Goal: Transaction & Acquisition: Book appointment/travel/reservation

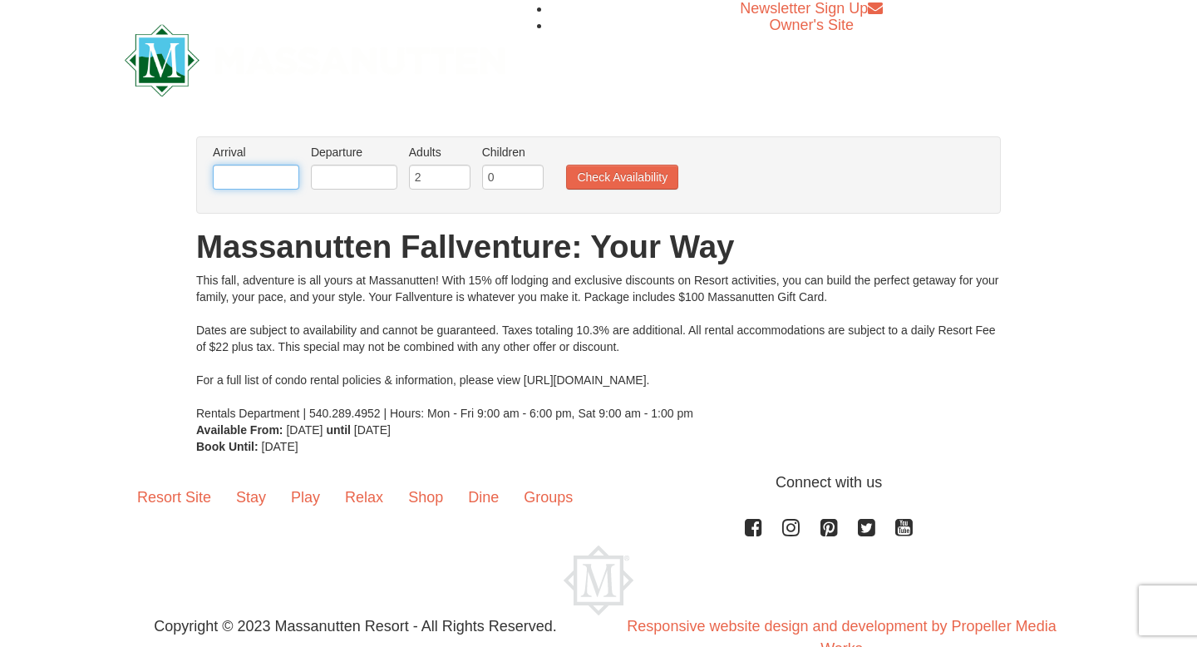
click at [283, 185] on input "text" at bounding box center [256, 177] width 86 height 25
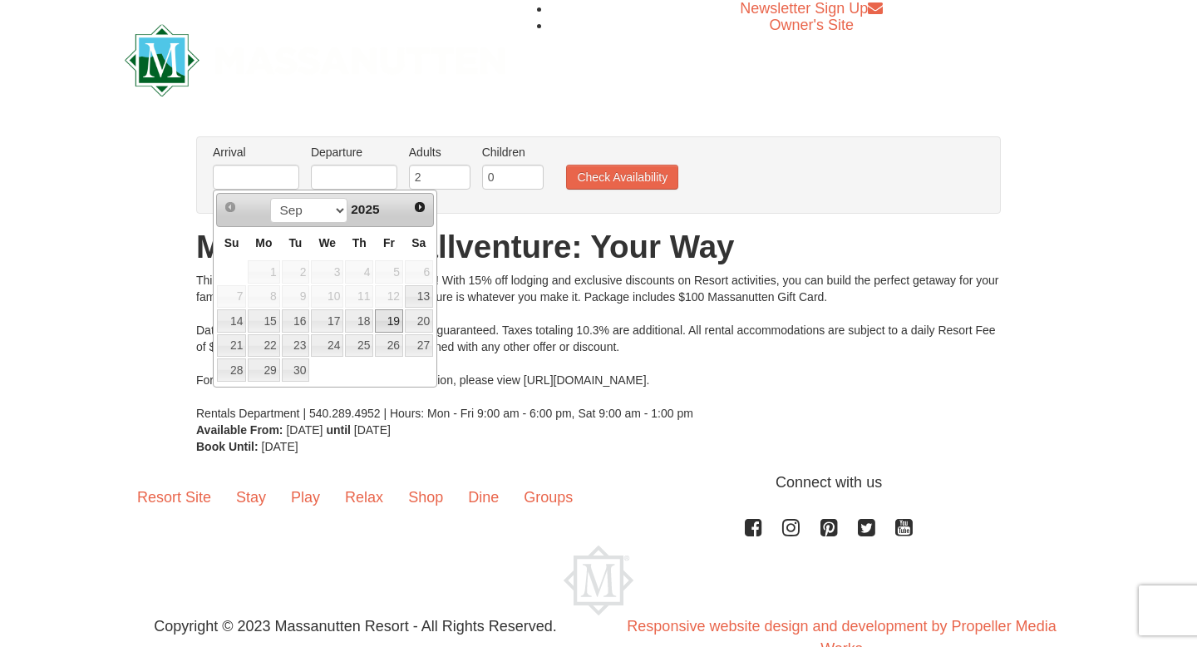
click at [387, 321] on link "19" at bounding box center [389, 320] width 28 height 23
type input "[DATE]"
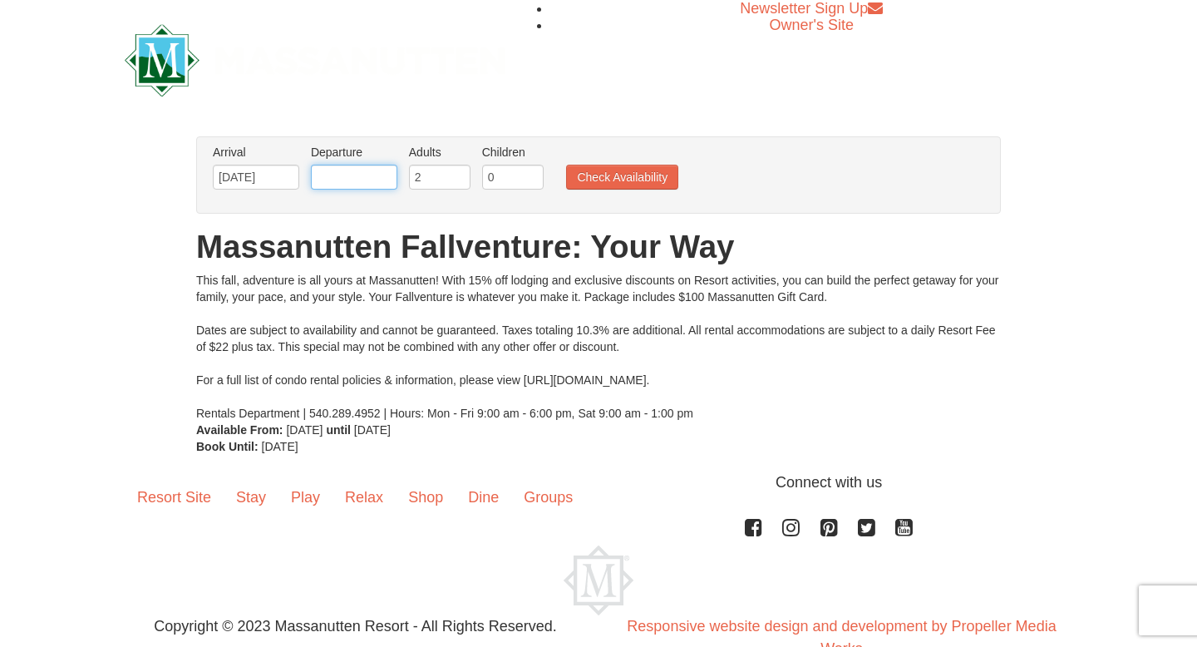
click at [352, 169] on input "text" at bounding box center [354, 177] width 86 height 25
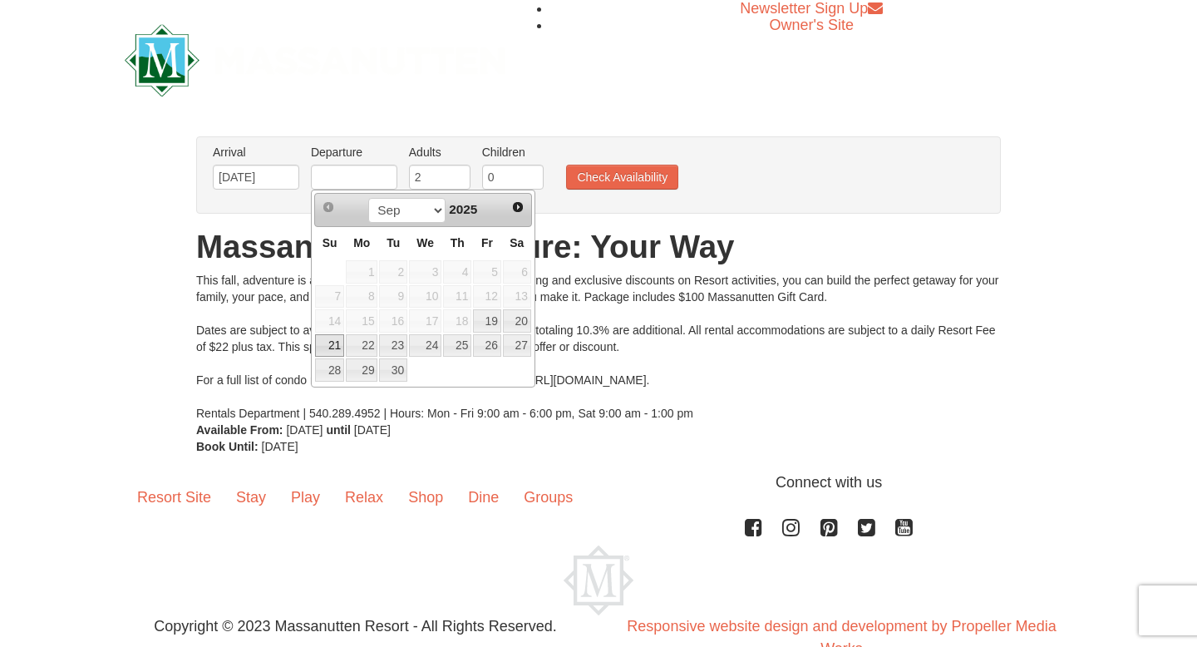
click at [340, 346] on link "21" at bounding box center [329, 345] width 29 height 23
type input "[DATE]"
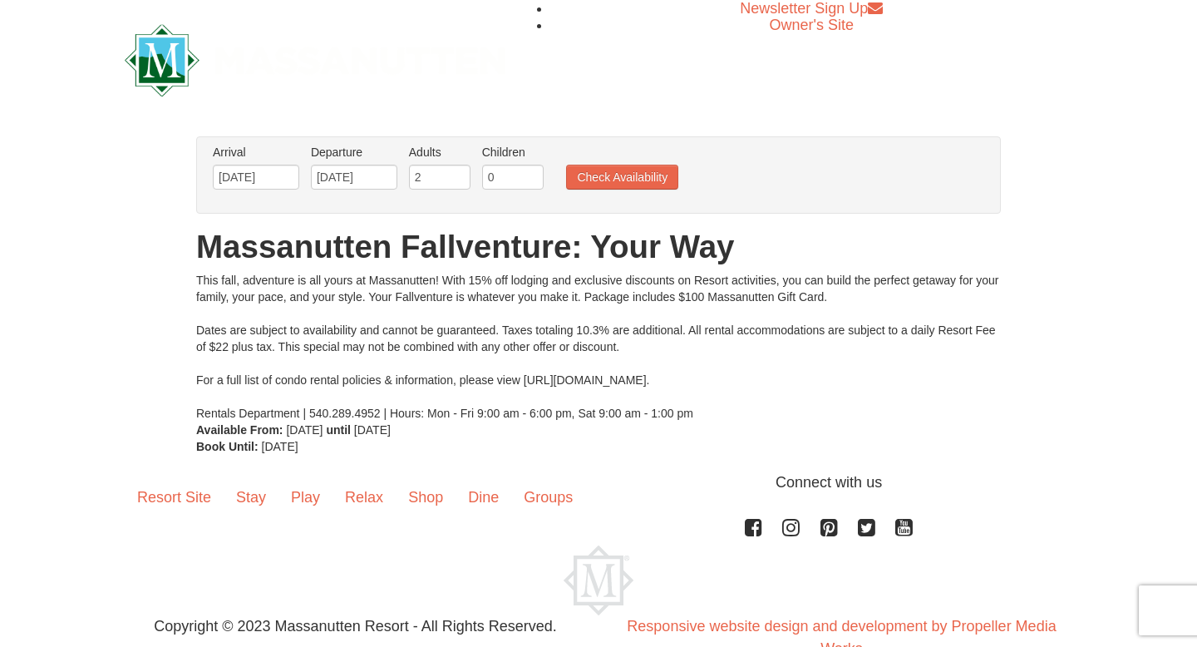
click at [470, 199] on div "Arrival Please format dates MM/DD/YYYY Please format dates MM/DD/YYYY [DATE] De…" at bounding box center [598, 174] width 805 height 77
click at [465, 180] on input "2" at bounding box center [440, 177] width 62 height 25
type input "3"
click at [456, 173] on input "3" at bounding box center [440, 177] width 62 height 25
click at [608, 182] on button "Check Availability" at bounding box center [622, 177] width 112 height 25
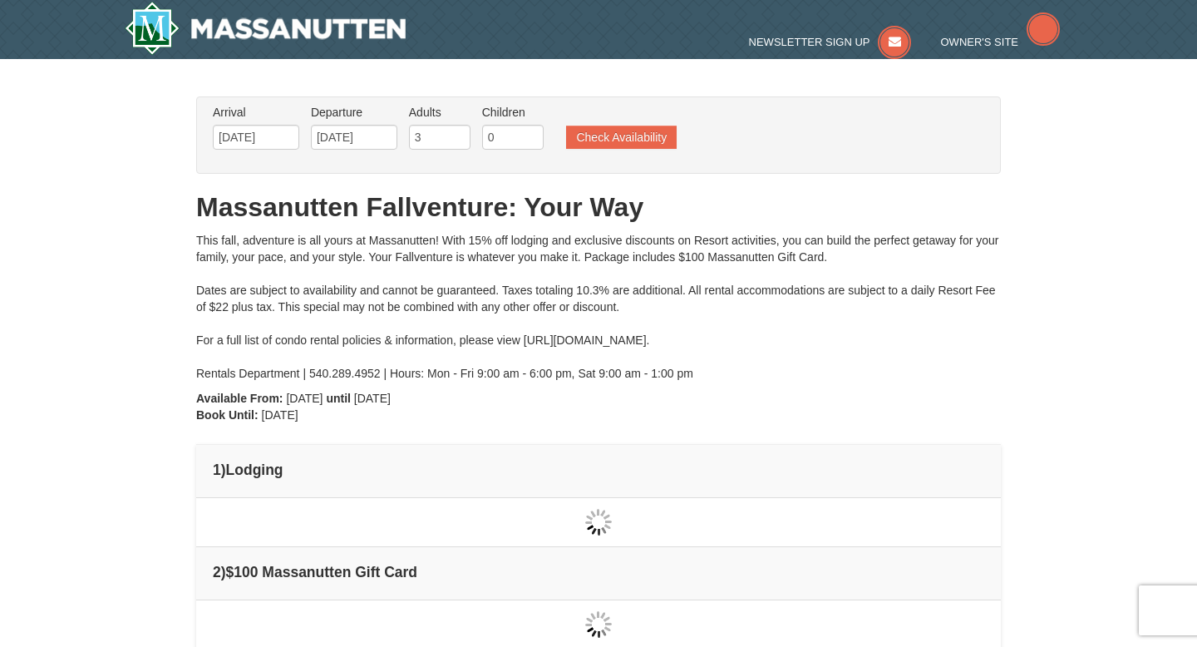
type input "[DATE]"
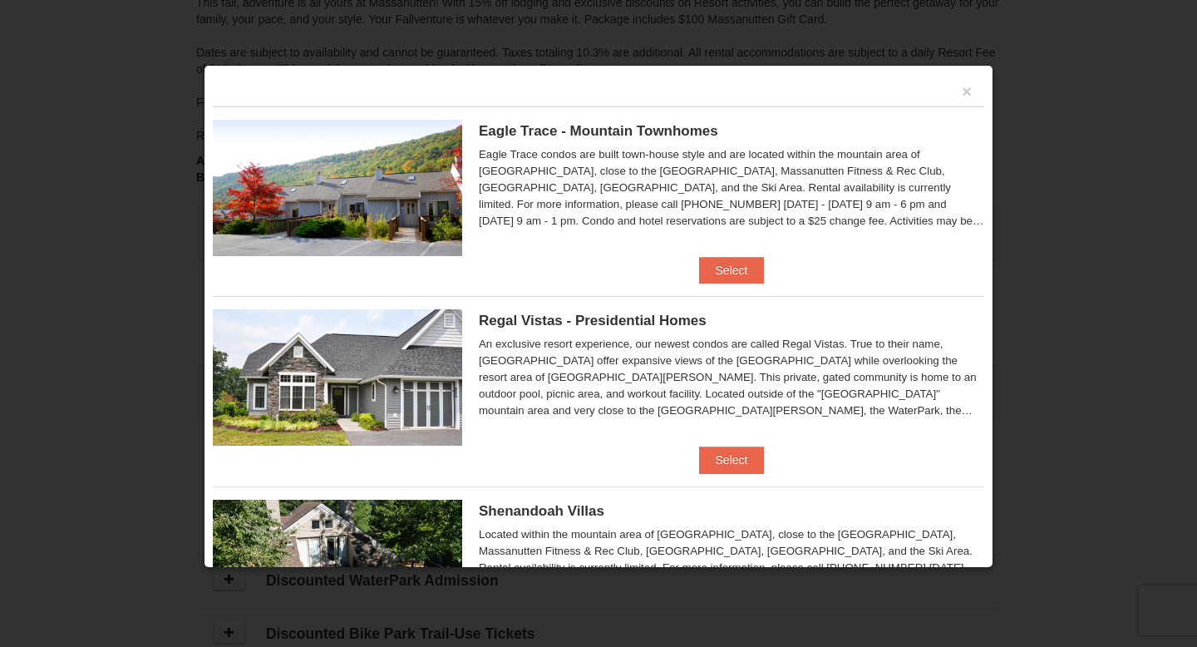
scroll to position [151, 0]
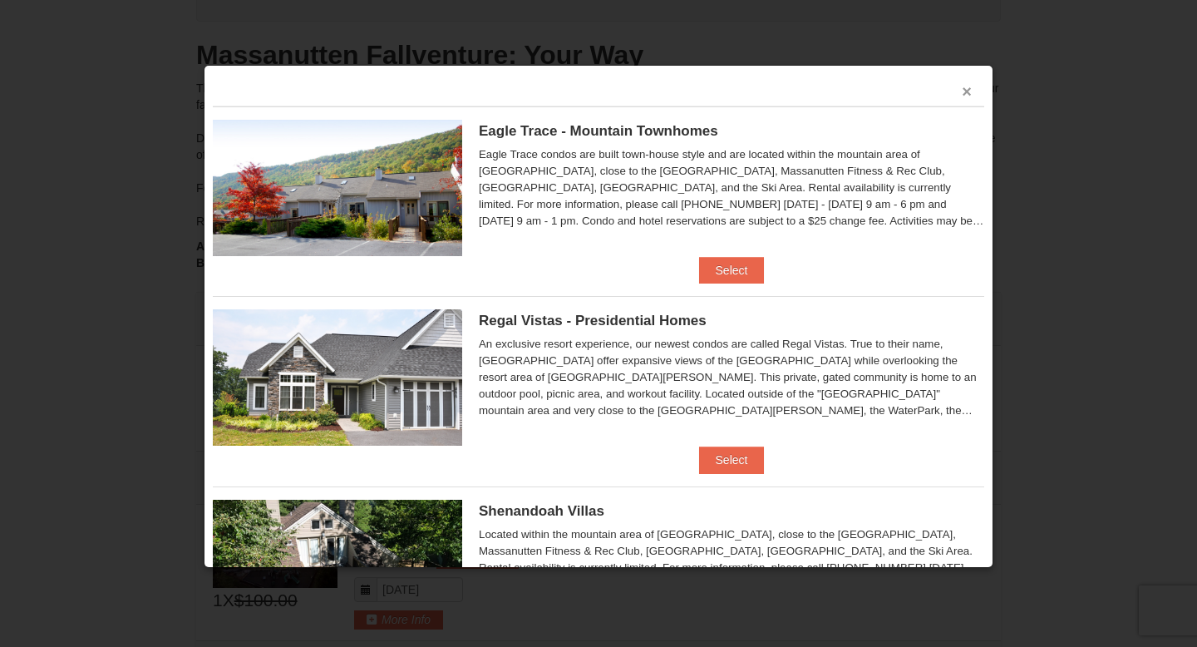
click at [968, 95] on button "×" at bounding box center [967, 91] width 10 height 17
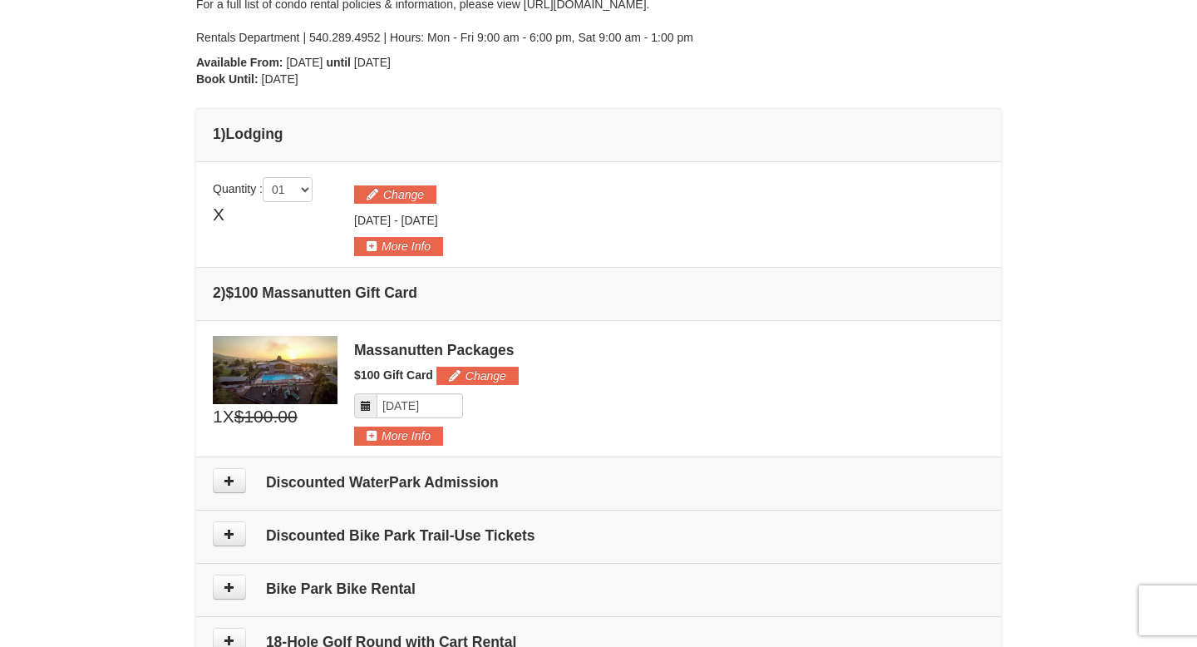
scroll to position [325, 0]
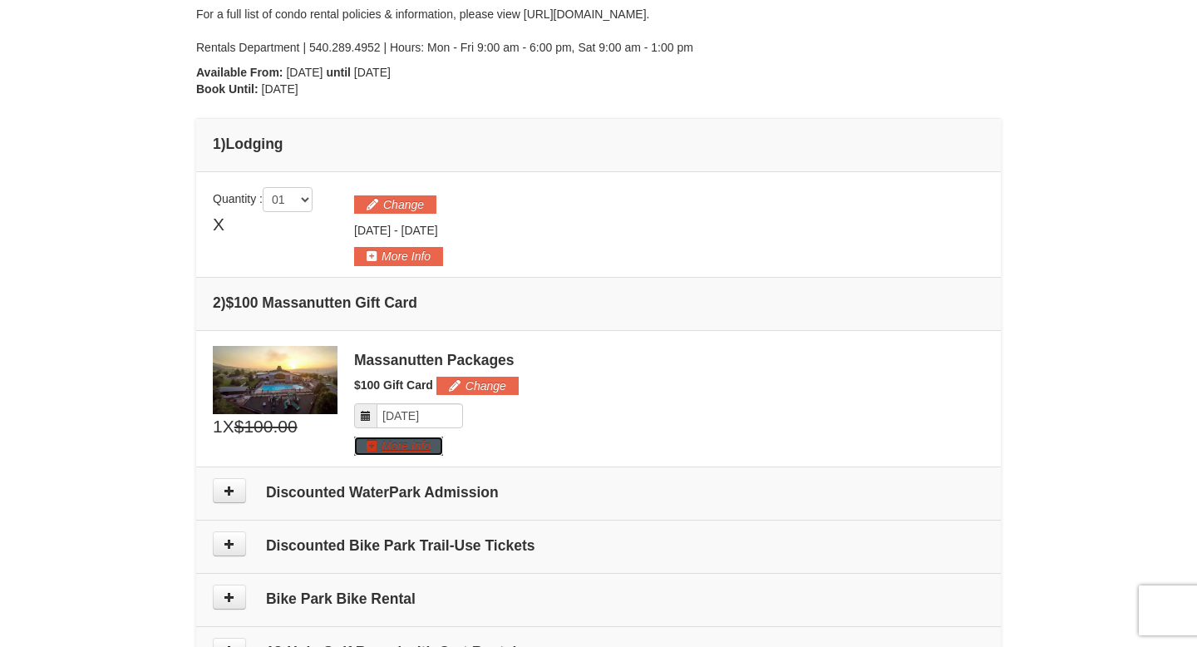
click at [411, 446] on button "More Info" at bounding box center [398, 445] width 89 height 18
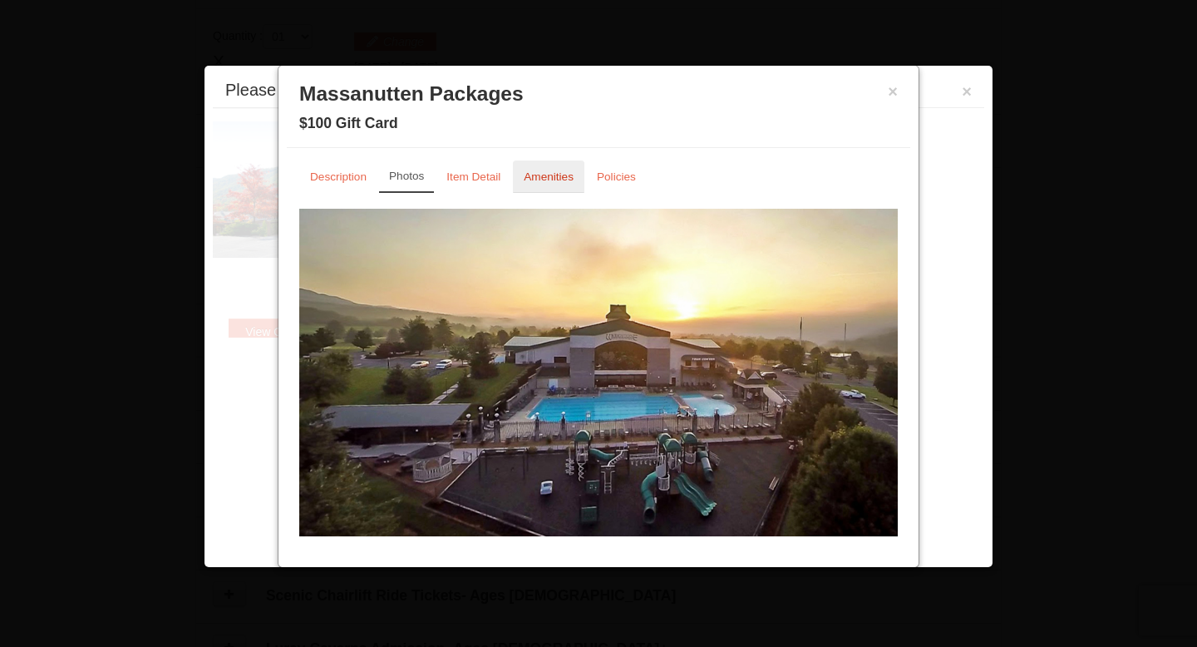
scroll to position [512, 0]
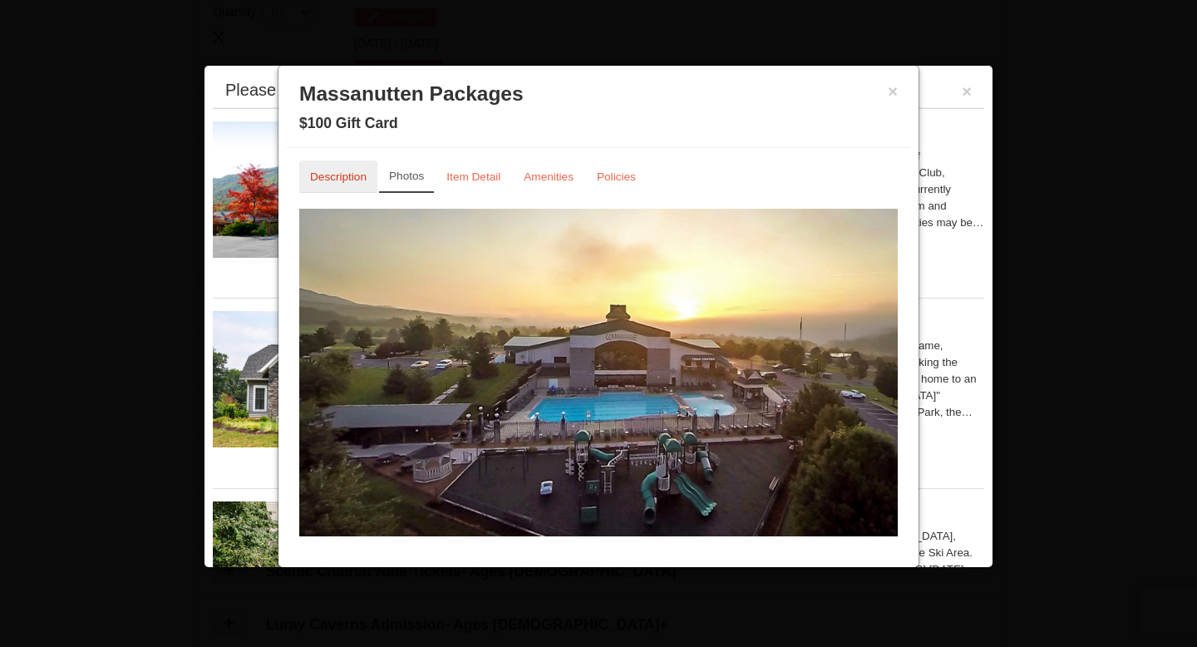
click at [365, 175] on small "Description" at bounding box center [338, 176] width 57 height 12
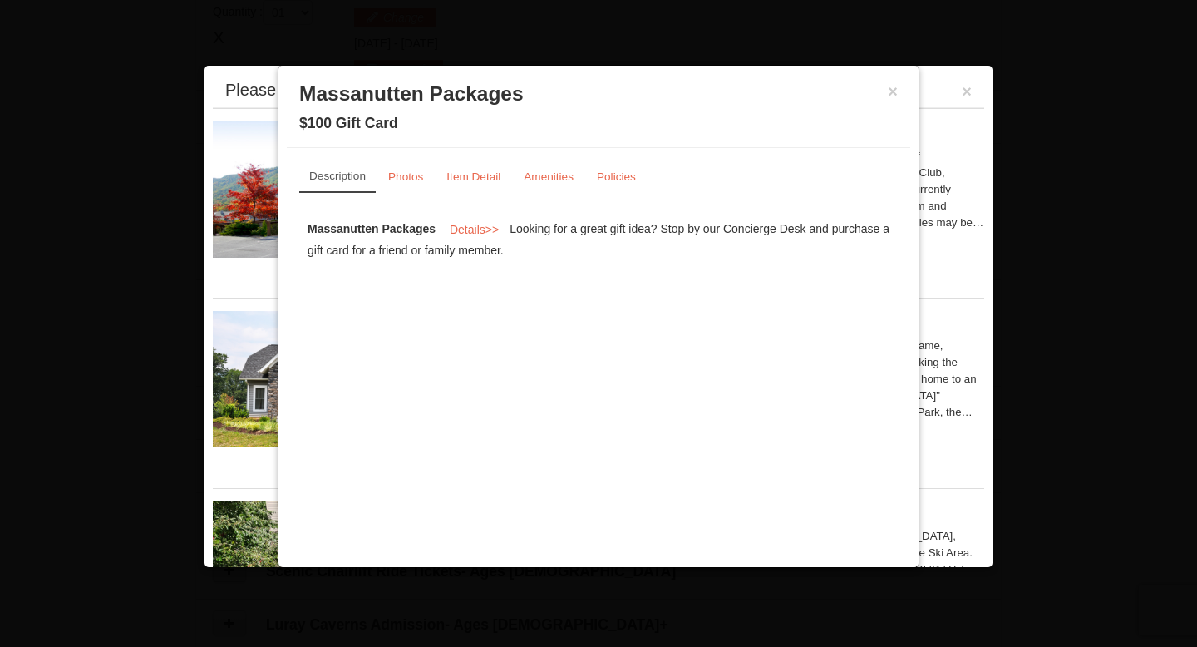
click at [903, 101] on div "× Massanutten Packages $100 Gift Card" at bounding box center [598, 111] width 623 height 74
click at [891, 96] on button "×" at bounding box center [893, 91] width 10 height 17
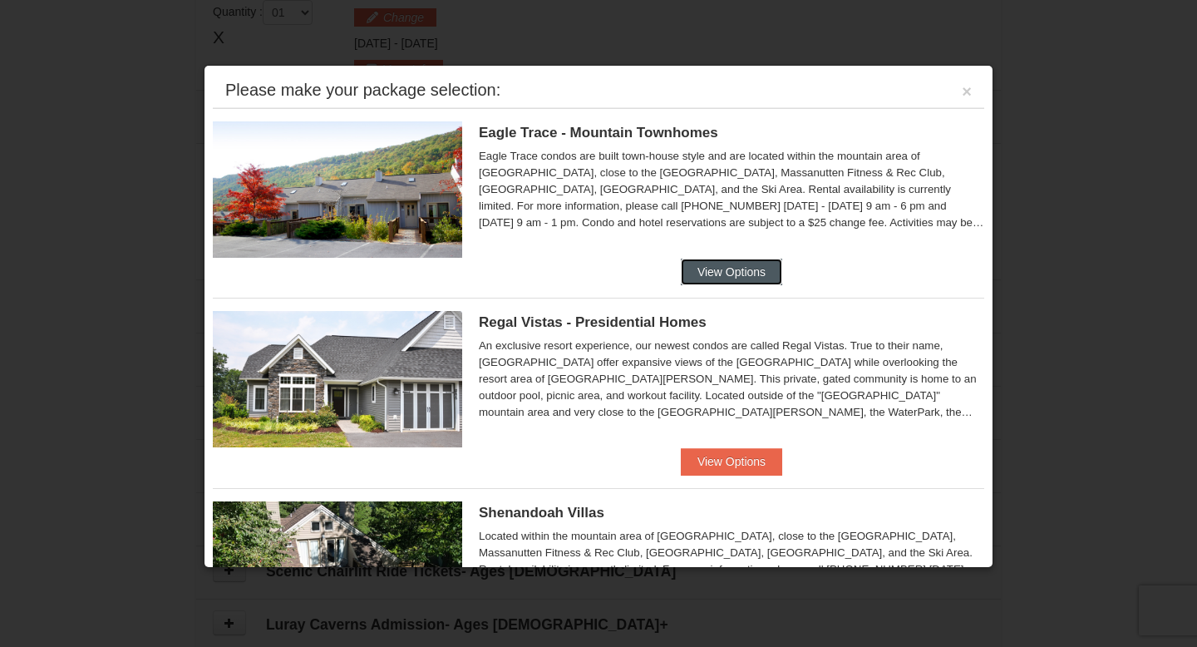
click at [705, 270] on button "View Options" at bounding box center [731, 271] width 101 height 27
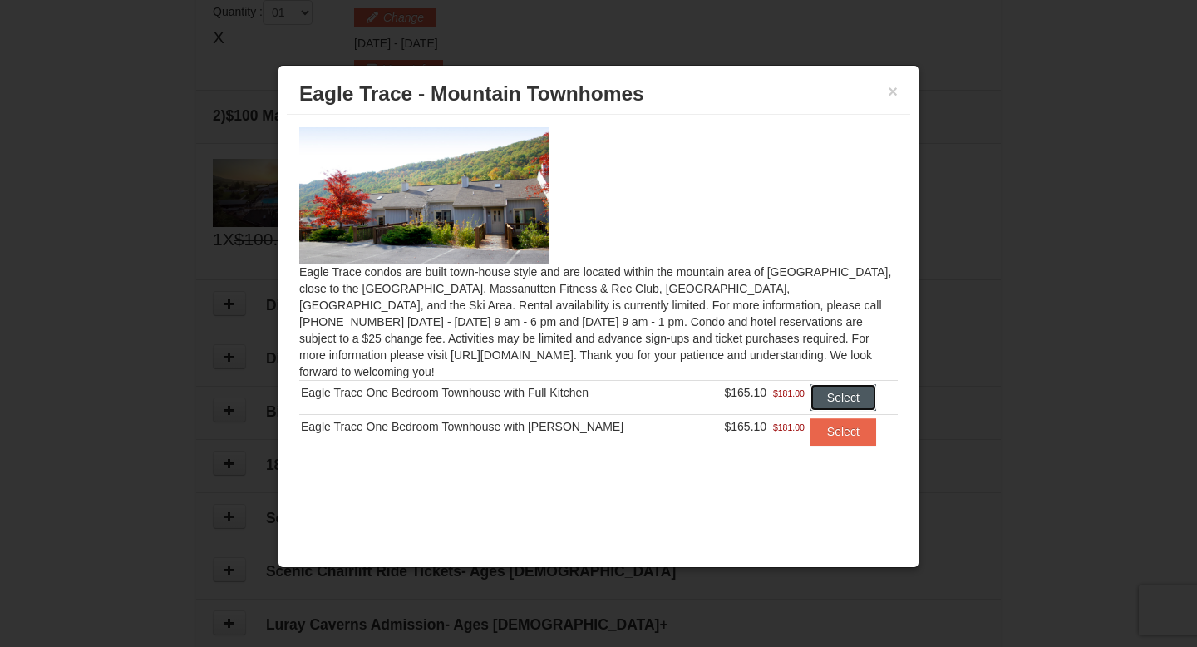
drag, startPoint x: 824, startPoint y: 376, endPoint x: 856, endPoint y: 205, distance: 173.4
click at [856, 205] on div "Eagle Trace condos are built town-house style and are located within the mounta…" at bounding box center [598, 296] width 623 height 363
click at [884, 86] on h3 "Eagle Trace - Mountain Townhomes" at bounding box center [598, 93] width 598 height 25
click at [888, 87] on button "×" at bounding box center [893, 91] width 10 height 17
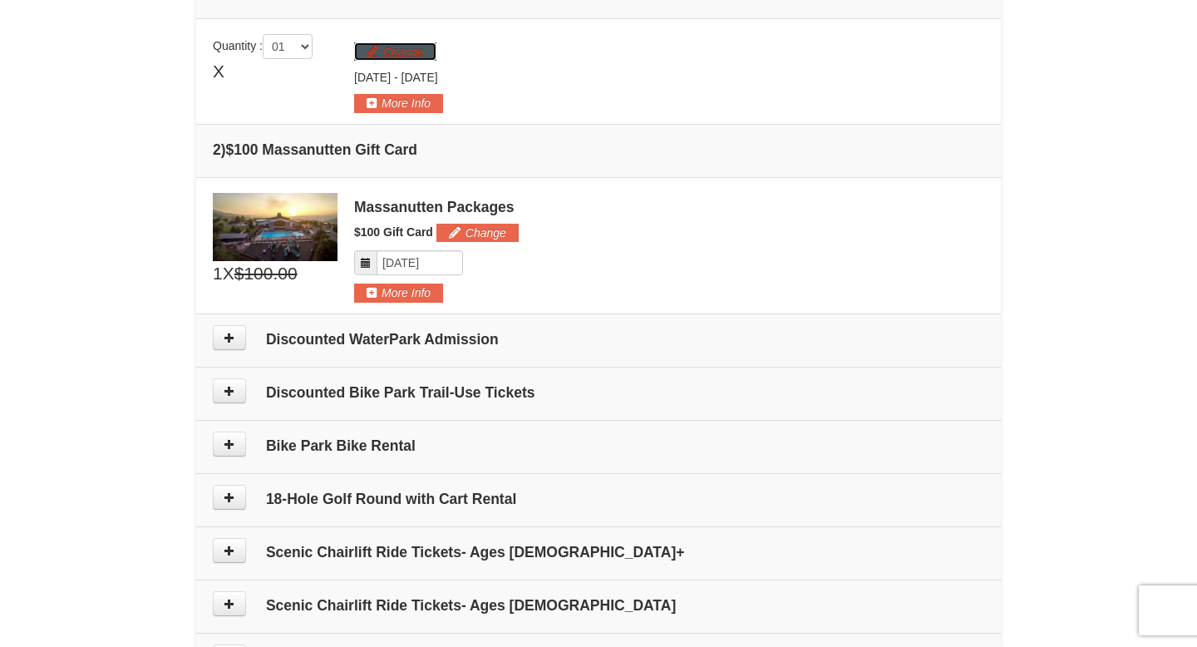
click at [376, 50] on button "Change" at bounding box center [395, 51] width 82 height 18
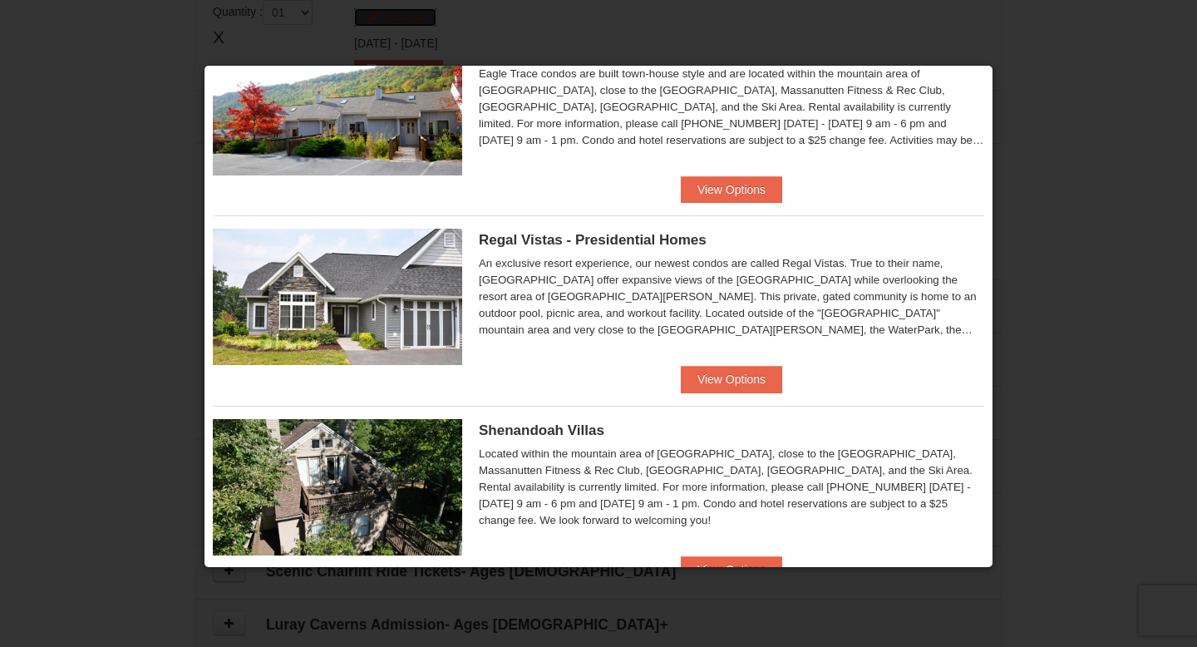
scroll to position [88, 0]
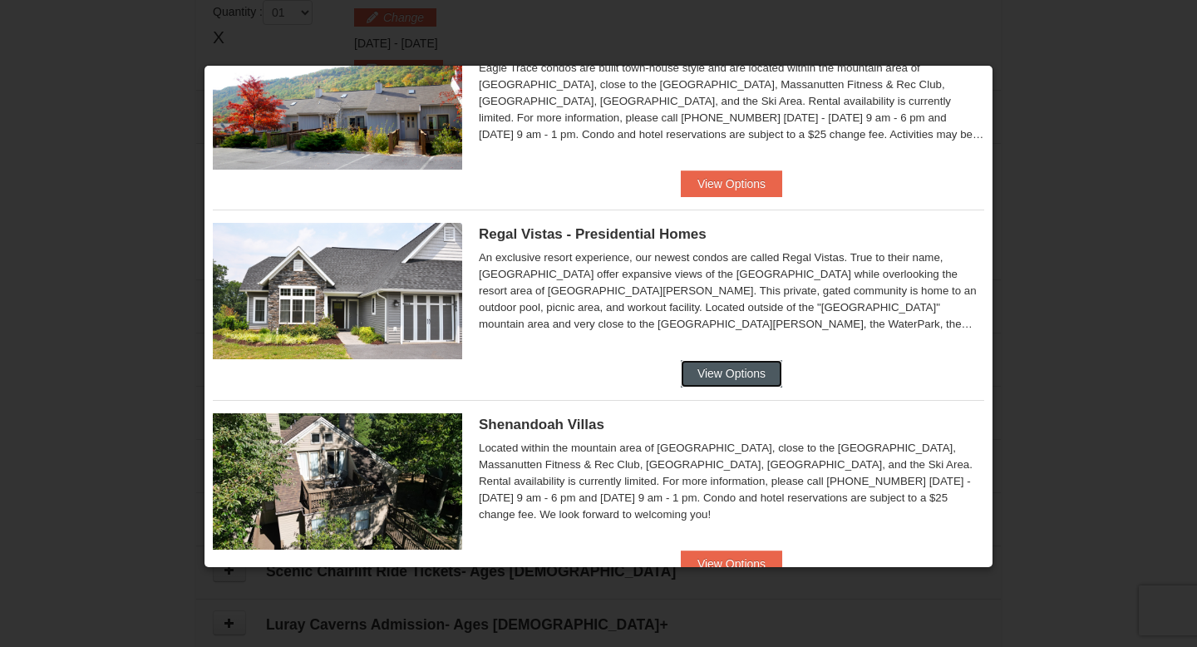
click at [706, 373] on button "View Options" at bounding box center [731, 373] width 101 height 27
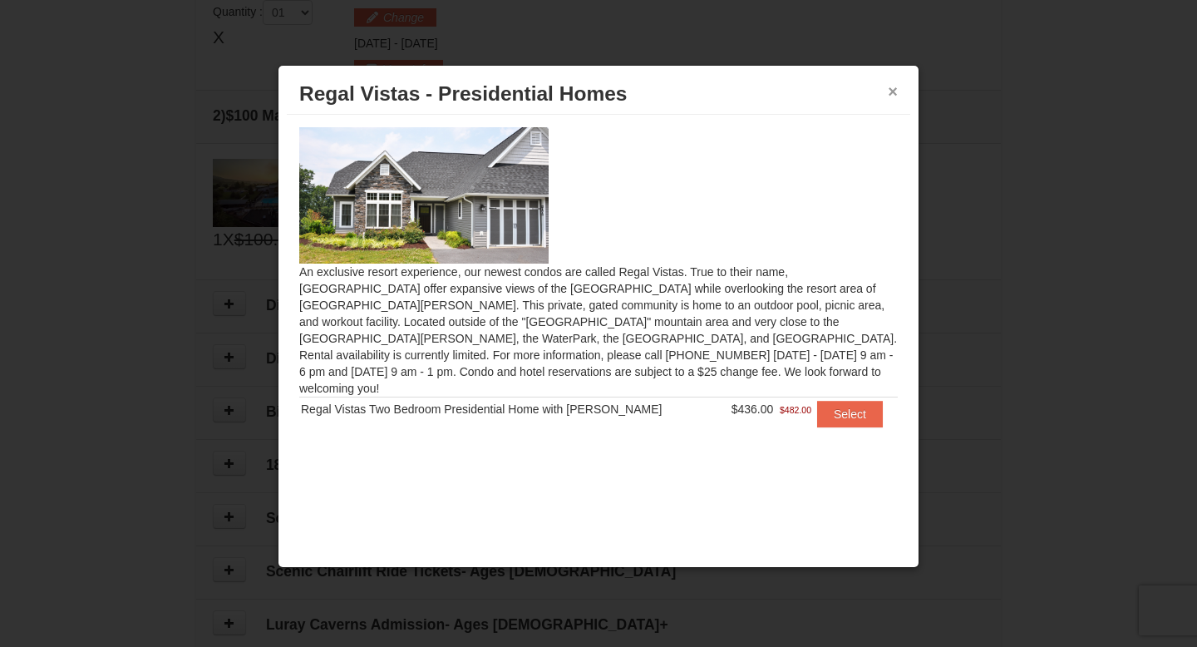
click at [889, 96] on button "×" at bounding box center [893, 91] width 10 height 17
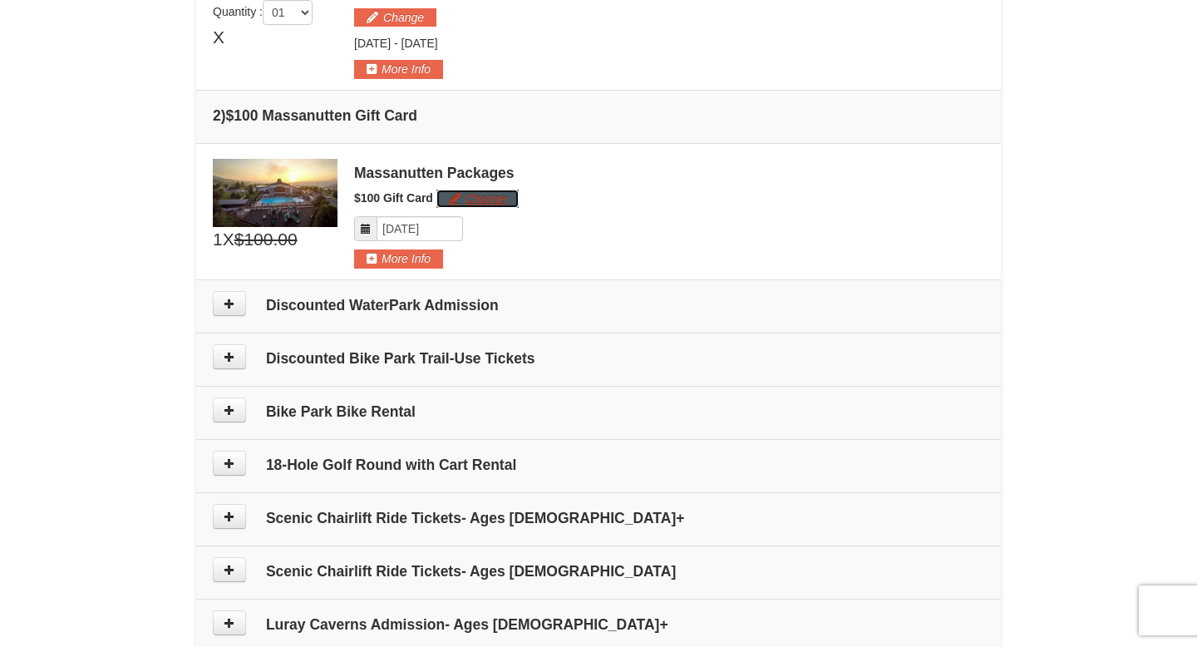
click at [462, 191] on button "Change" at bounding box center [477, 199] width 82 height 18
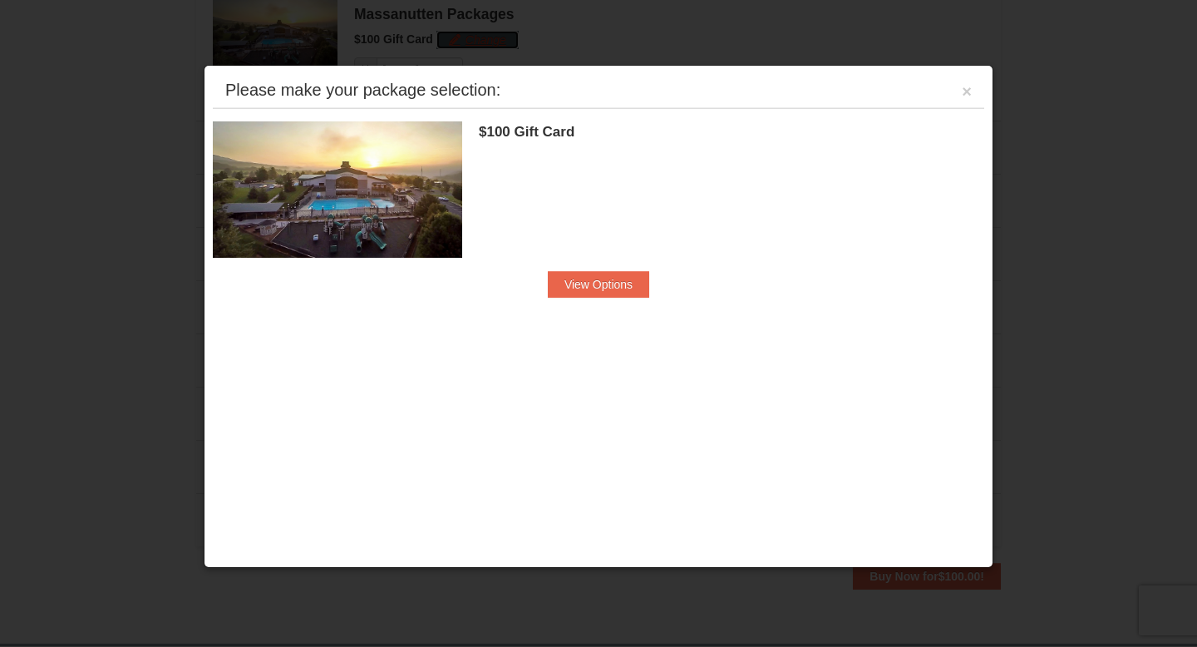
scroll to position [680, 0]
click at [963, 85] on button "×" at bounding box center [967, 91] width 10 height 17
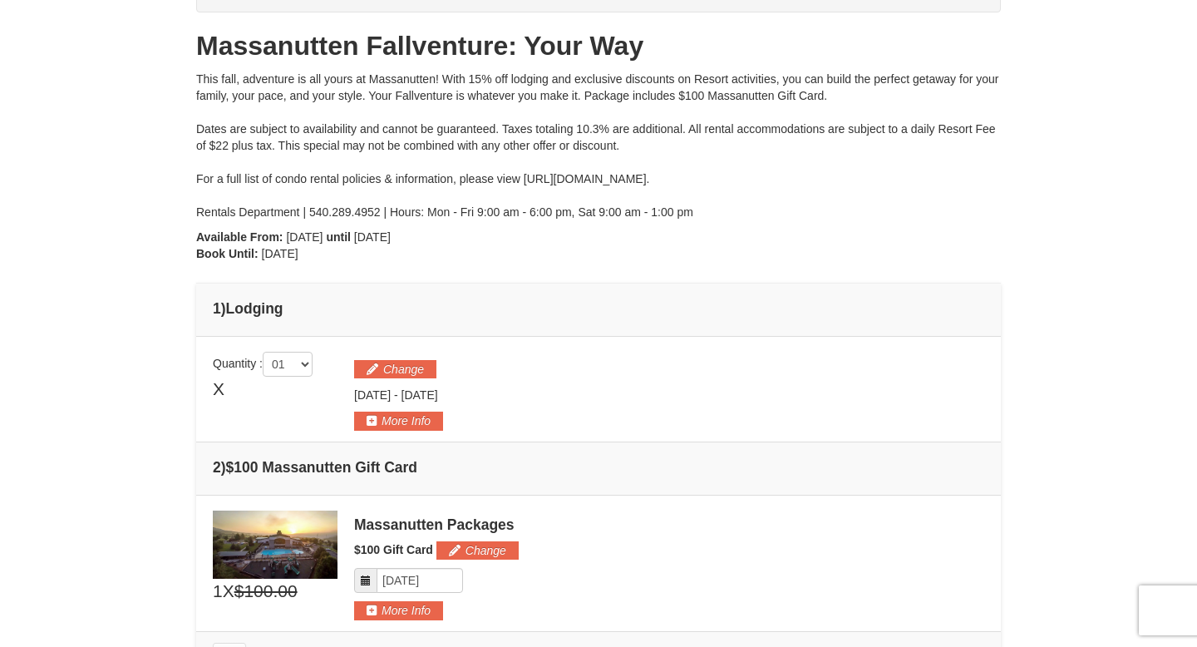
scroll to position [159, 0]
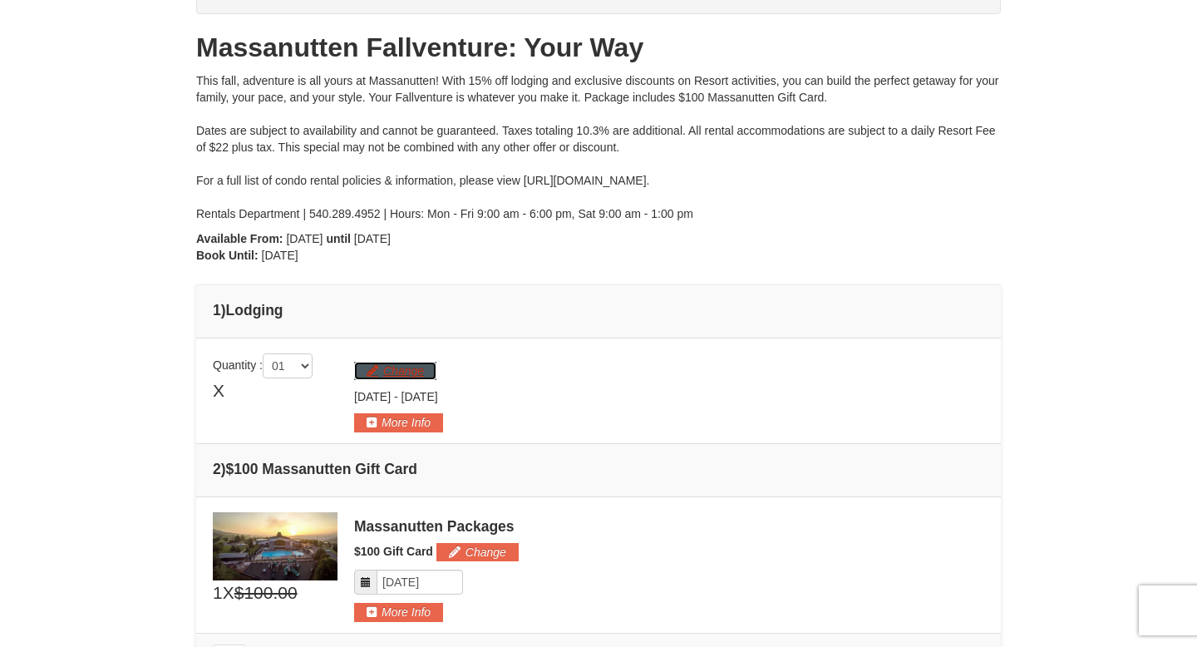
click at [386, 372] on button "Change" at bounding box center [395, 371] width 82 height 18
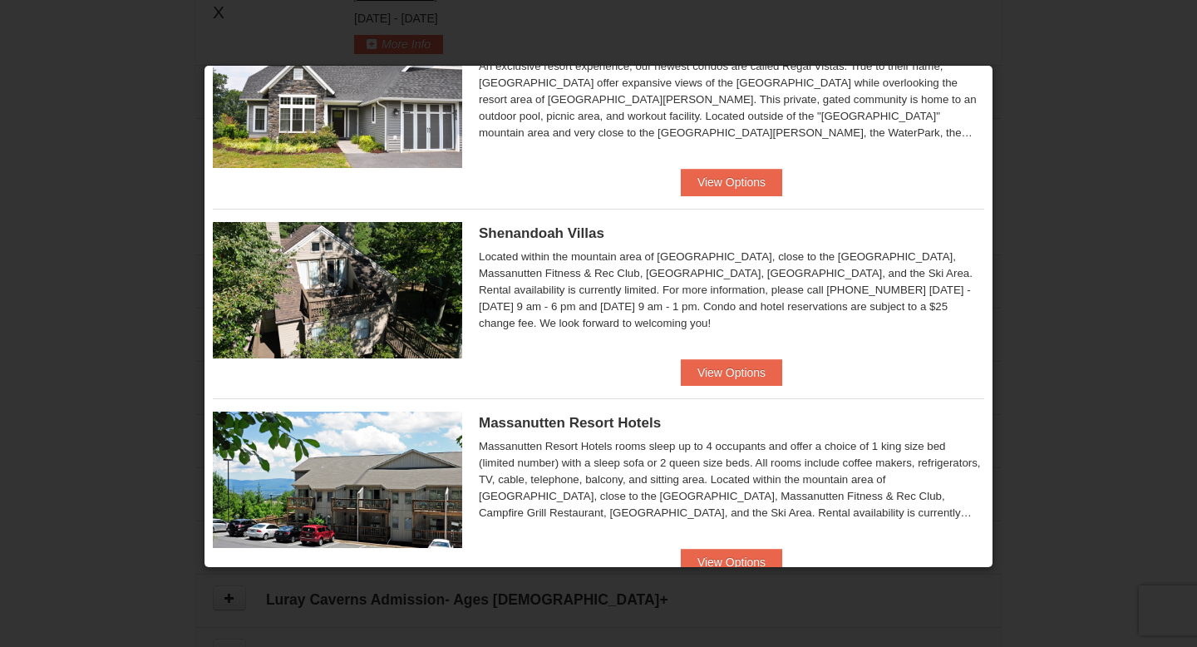
scroll to position [316, 0]
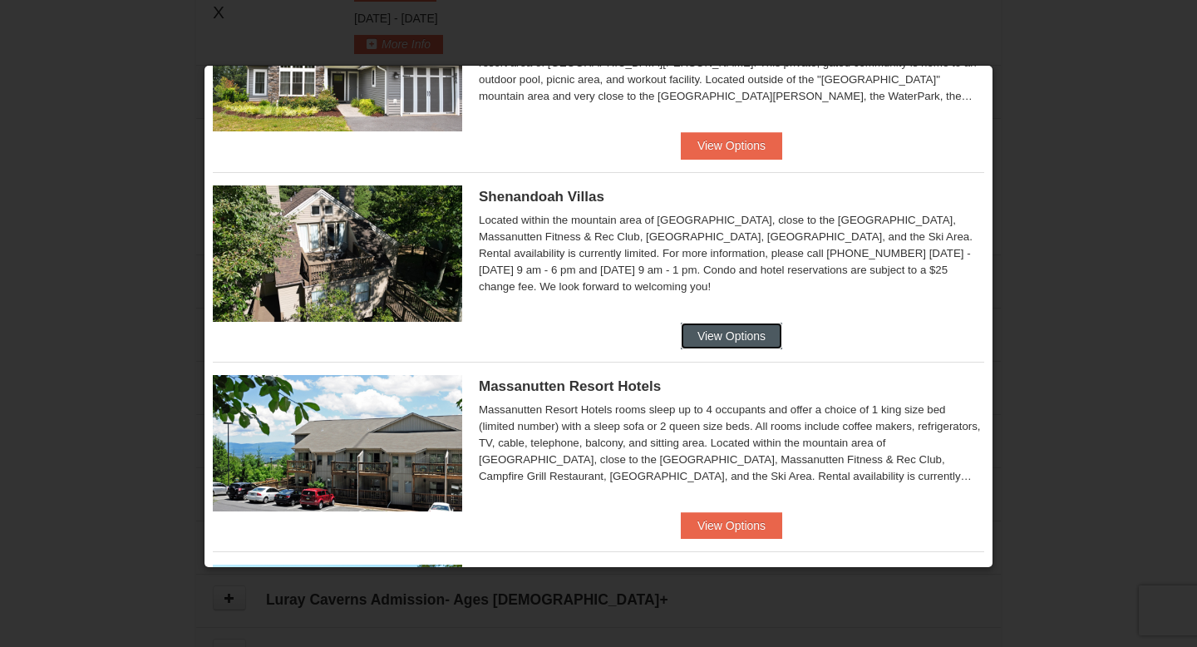
click at [744, 330] on button "View Options" at bounding box center [731, 335] width 101 height 27
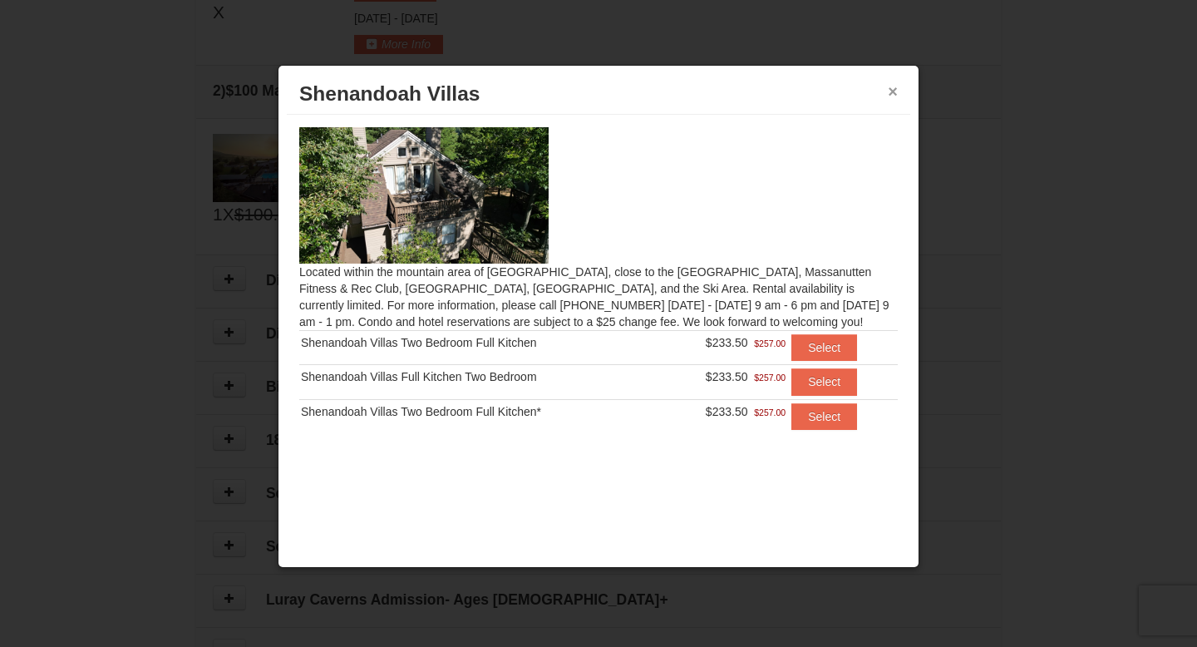
click at [892, 90] on button "×" at bounding box center [893, 91] width 10 height 17
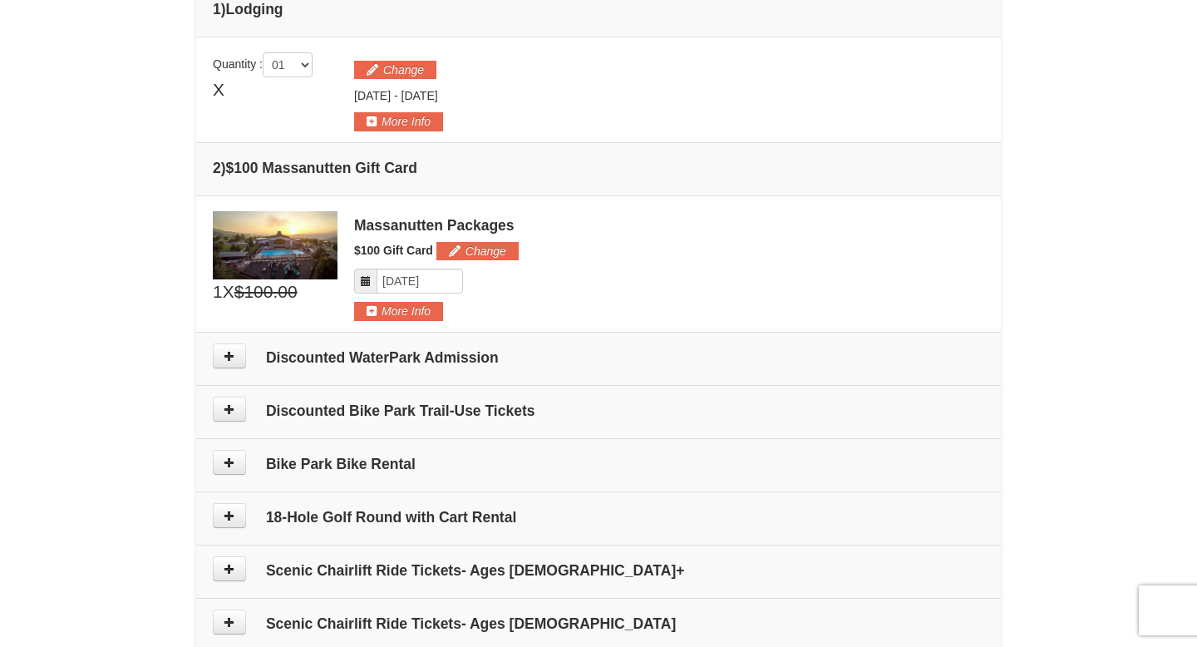
scroll to position [421, 0]
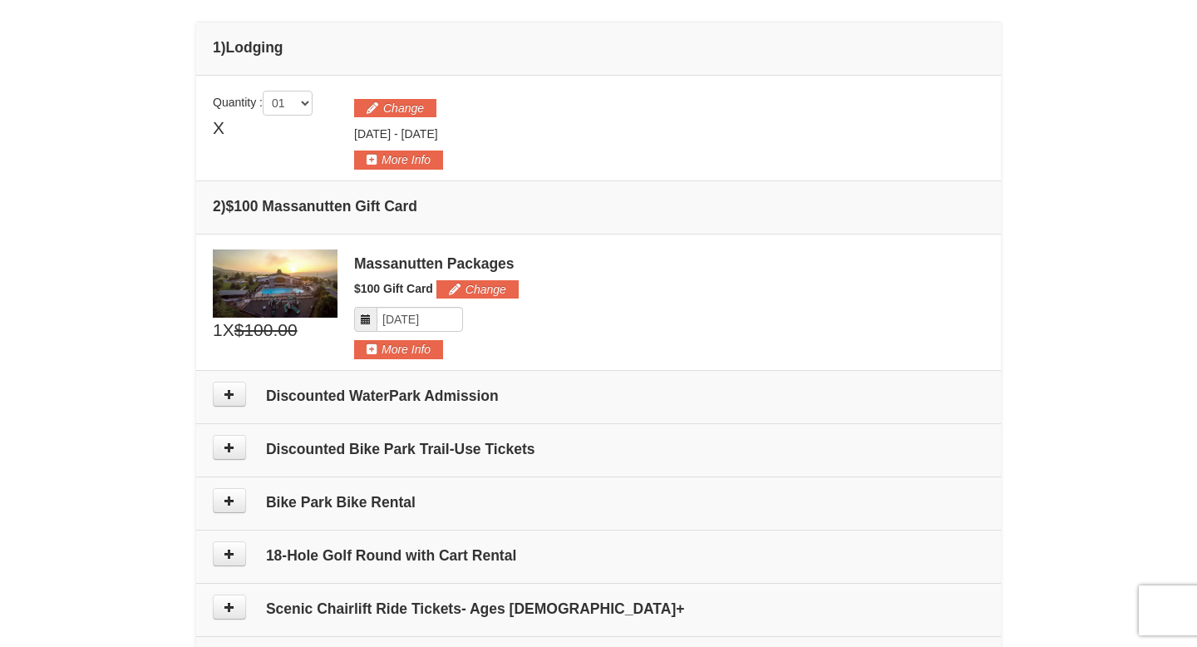
click at [399, 97] on div "Change Friday Sep 19, 2025 - Sunday Sep 21, 2025" at bounding box center [669, 130] width 630 height 79
click at [399, 105] on button "Change" at bounding box center [395, 108] width 82 height 18
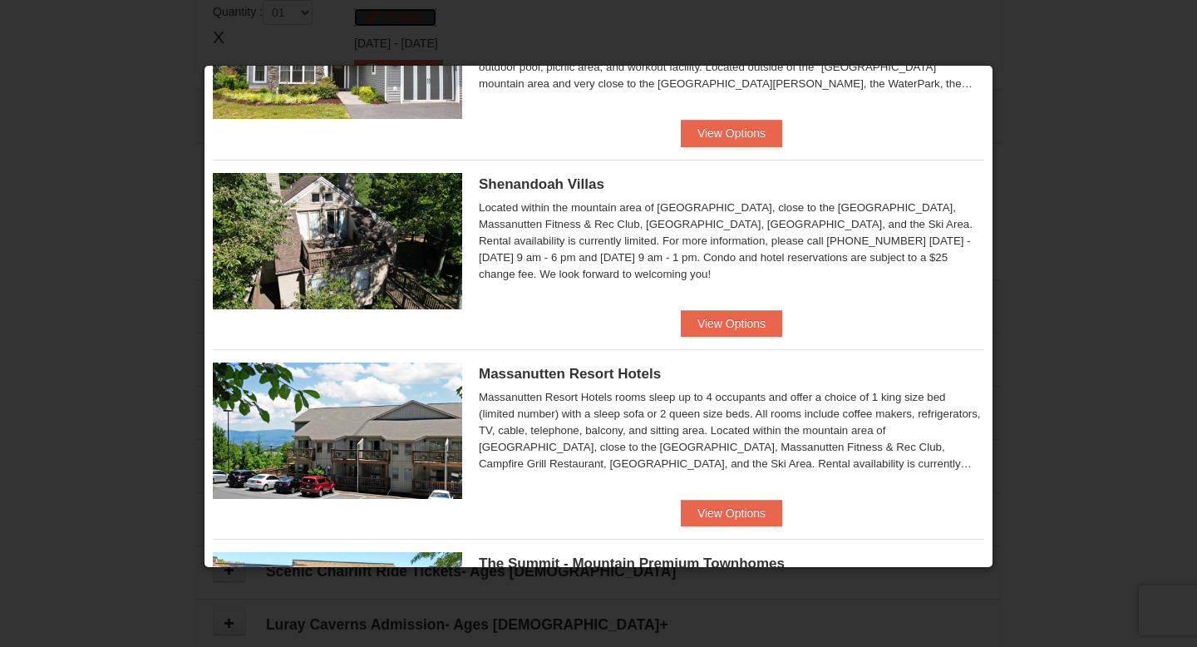
scroll to position [356, 0]
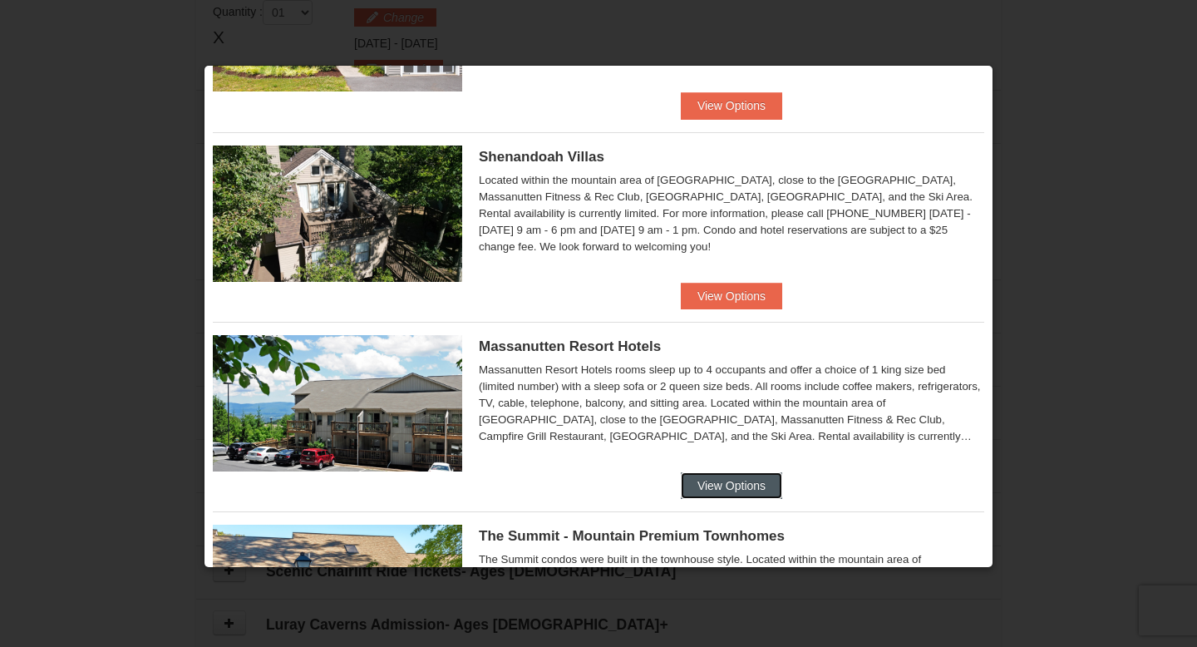
click at [729, 482] on button "View Options" at bounding box center [731, 485] width 101 height 27
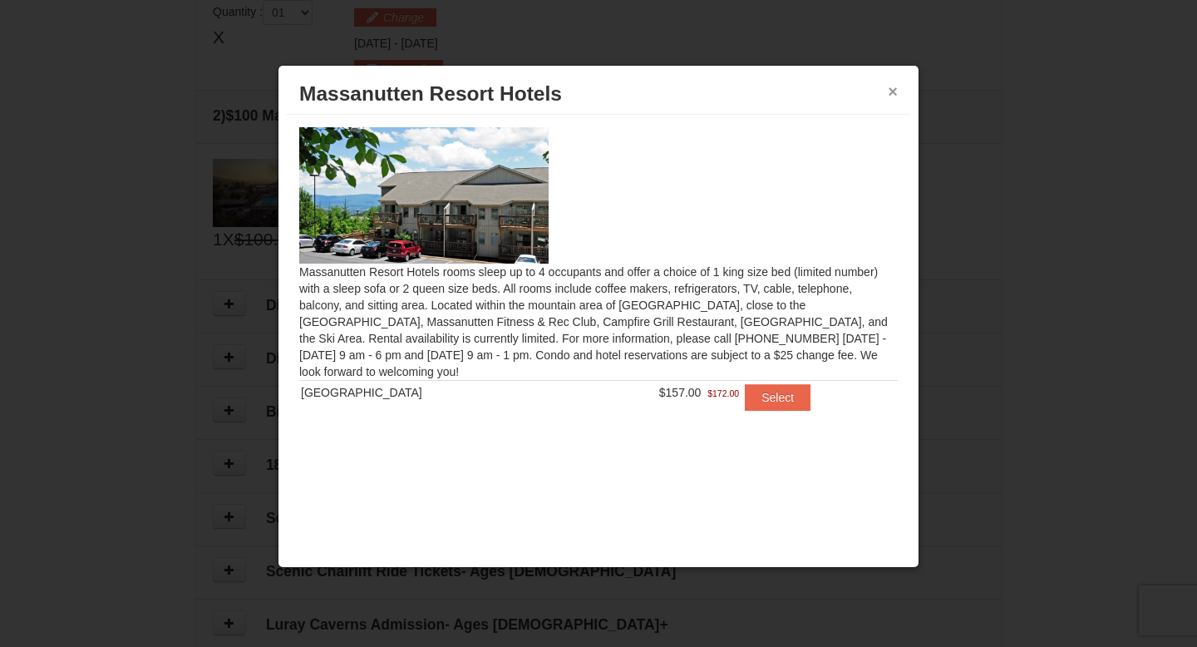
click at [893, 91] on button "×" at bounding box center [893, 91] width 10 height 17
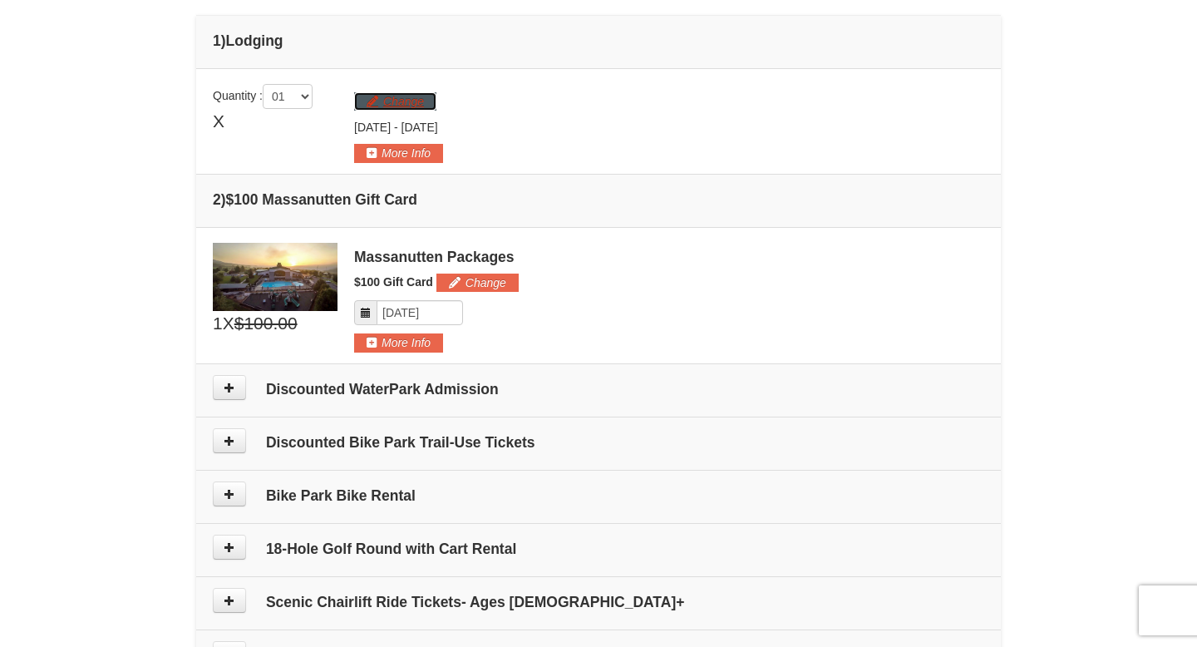
click at [420, 94] on button "Change" at bounding box center [395, 101] width 82 height 18
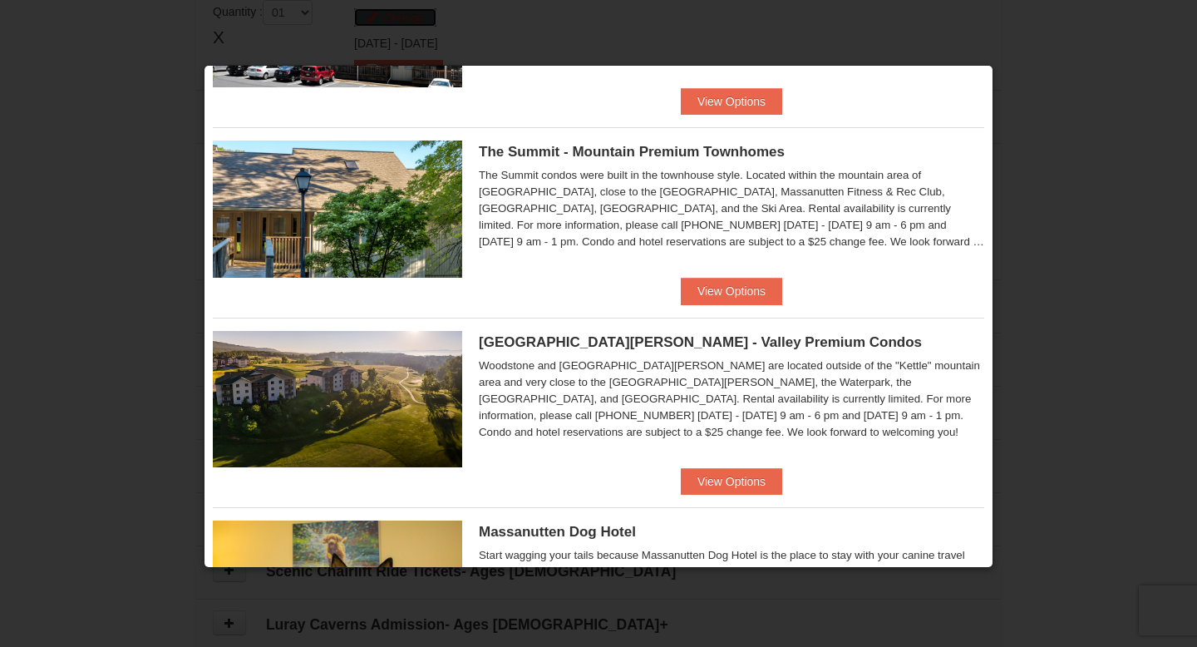
scroll to position [741, 0]
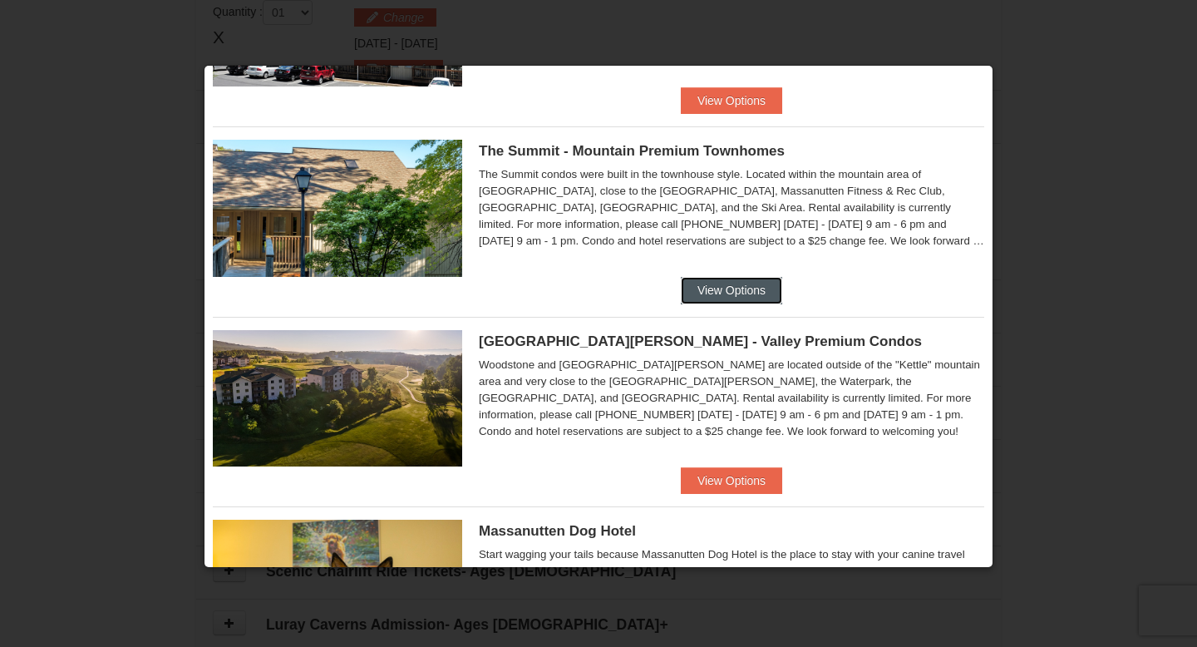
click at [735, 292] on button "View Options" at bounding box center [731, 290] width 101 height 27
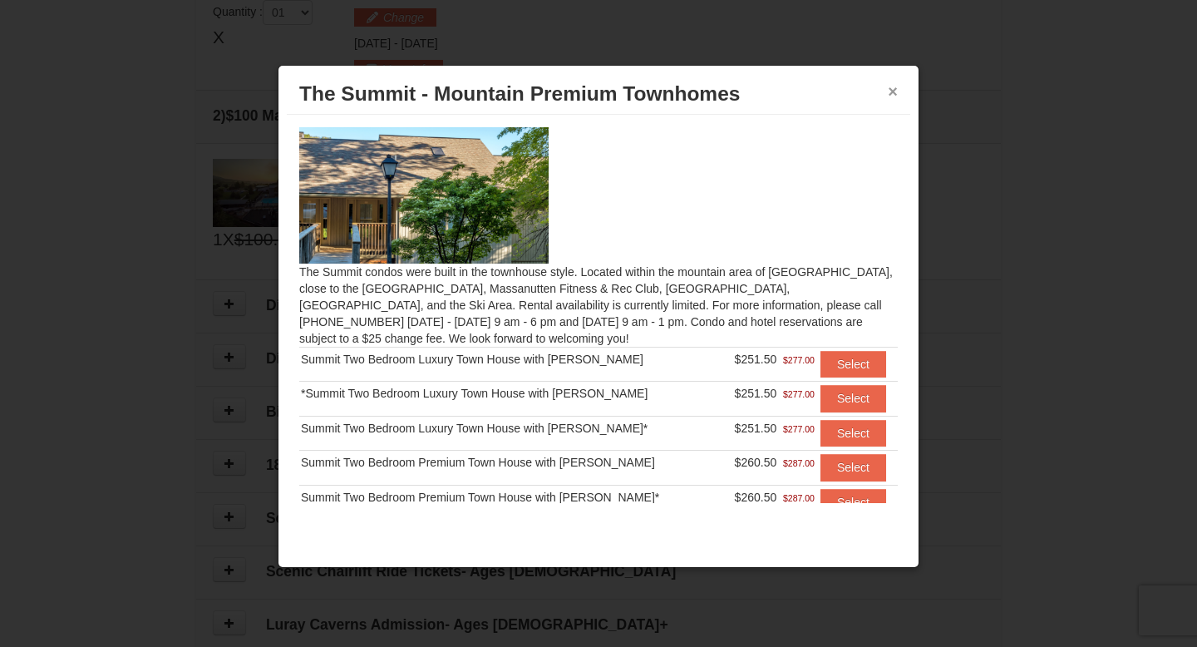
click at [894, 89] on button "×" at bounding box center [893, 91] width 10 height 17
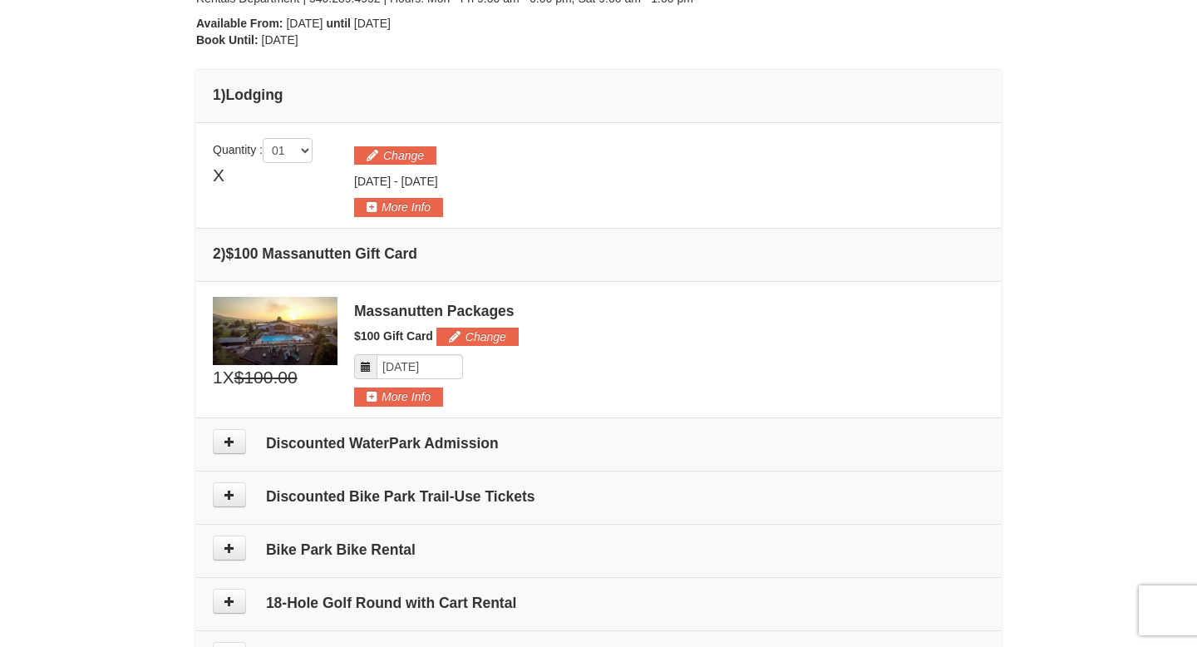
scroll to position [350, 0]
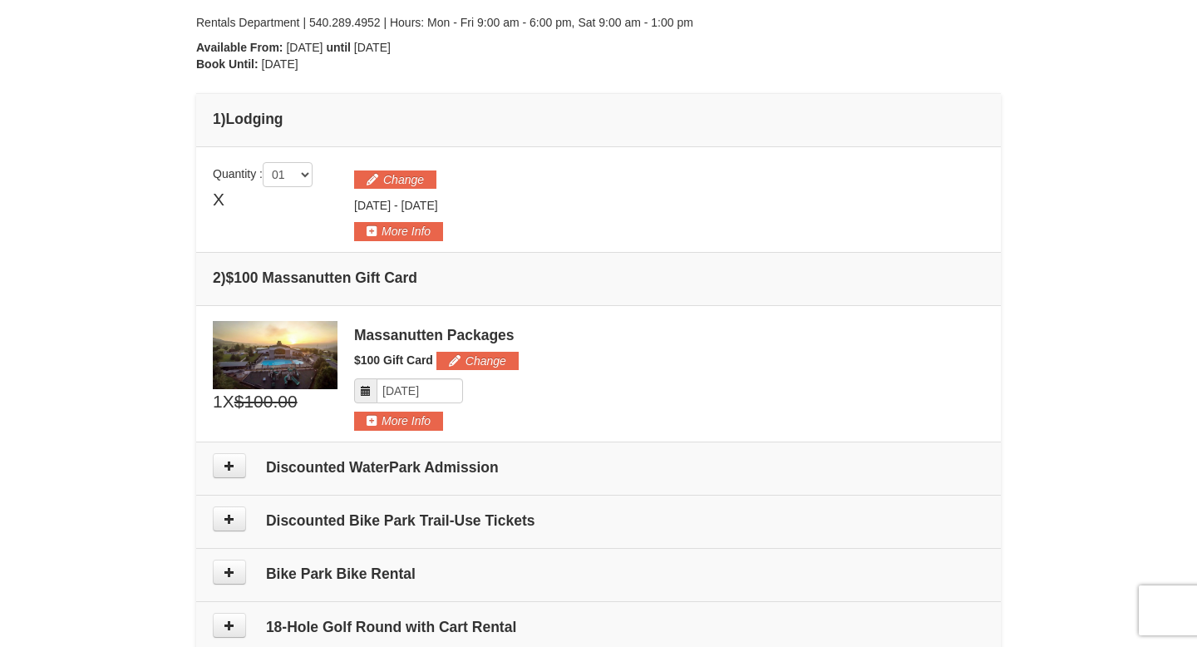
click at [411, 189] on div "Change Friday Sep 19, 2025 - Sunday Sep 21, 2025" at bounding box center [669, 201] width 630 height 79
click at [412, 182] on button "Change" at bounding box center [395, 179] width 82 height 18
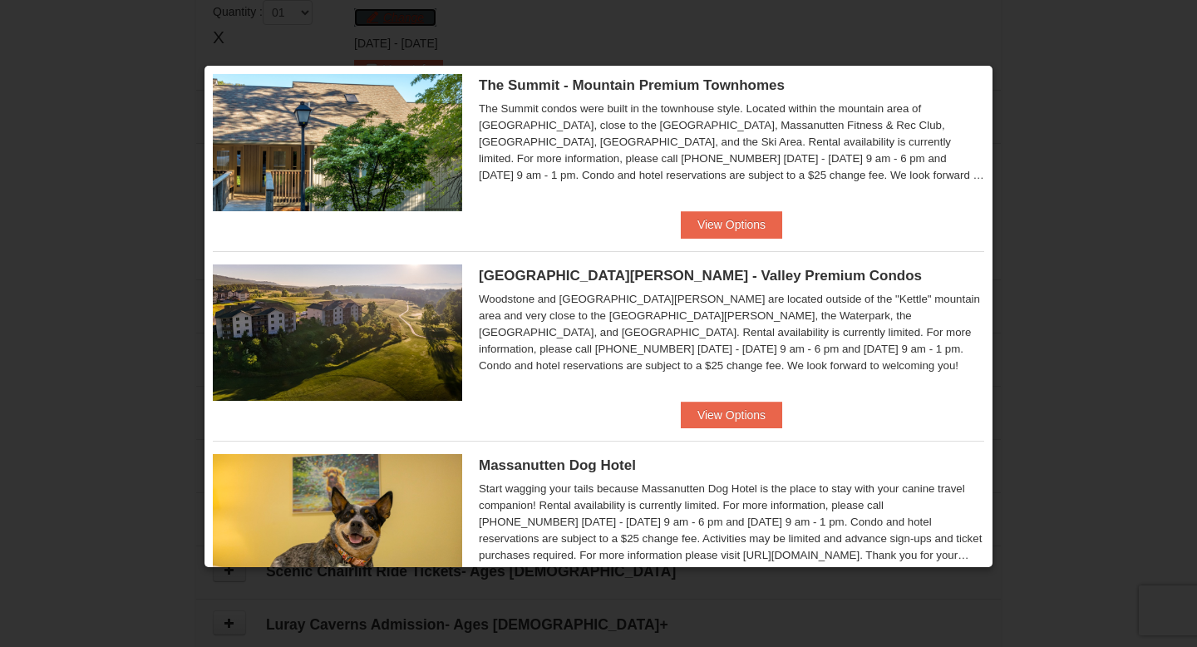
scroll to position [894, 0]
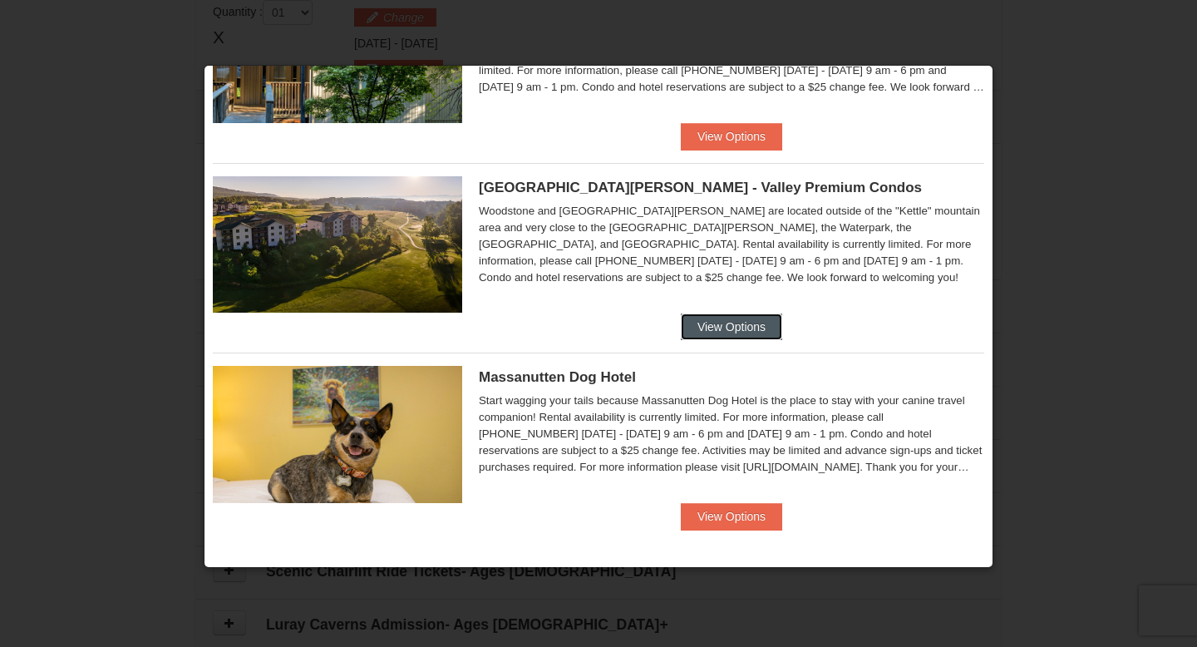
click at [741, 318] on button "View Options" at bounding box center [731, 326] width 101 height 27
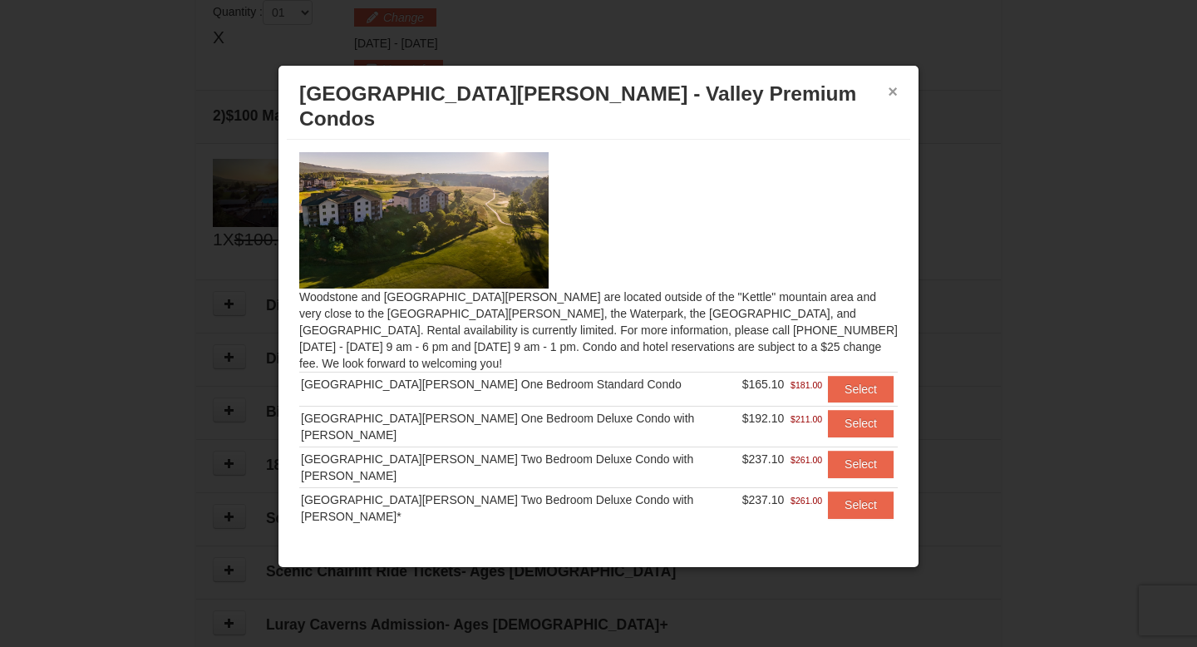
click at [890, 92] on button "×" at bounding box center [893, 91] width 10 height 17
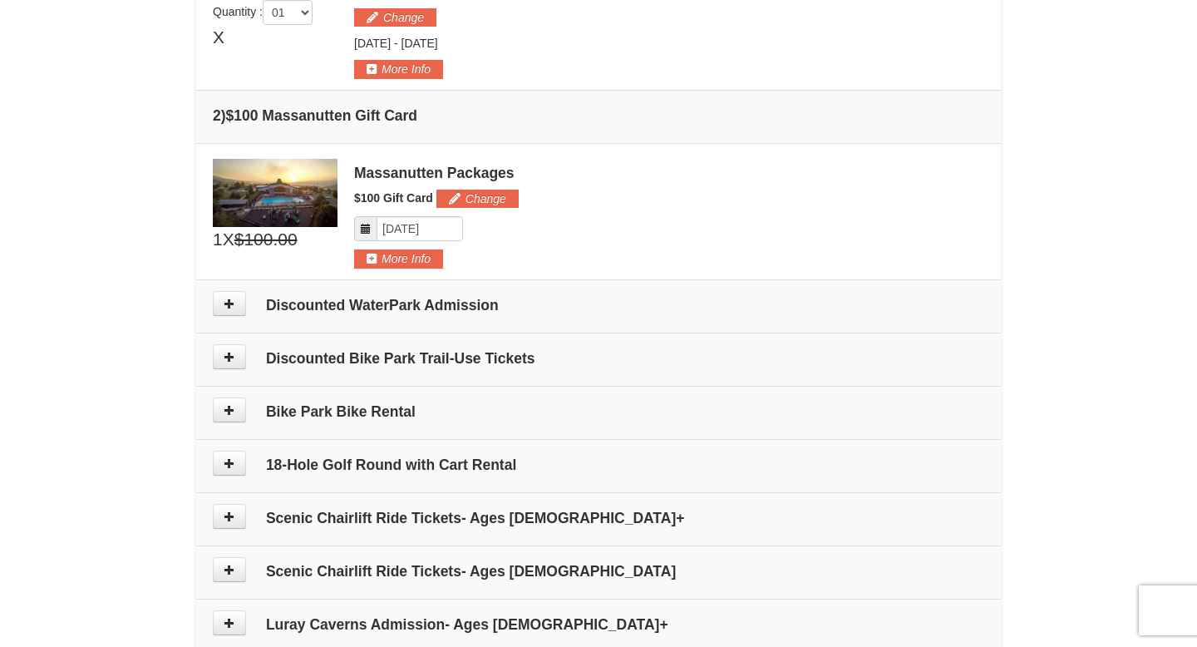
click at [418, 30] on div "Change Friday Sep 19, 2025 - Sunday Sep 21, 2025" at bounding box center [669, 39] width 630 height 79
click at [417, 23] on button "Change" at bounding box center [395, 17] width 82 height 18
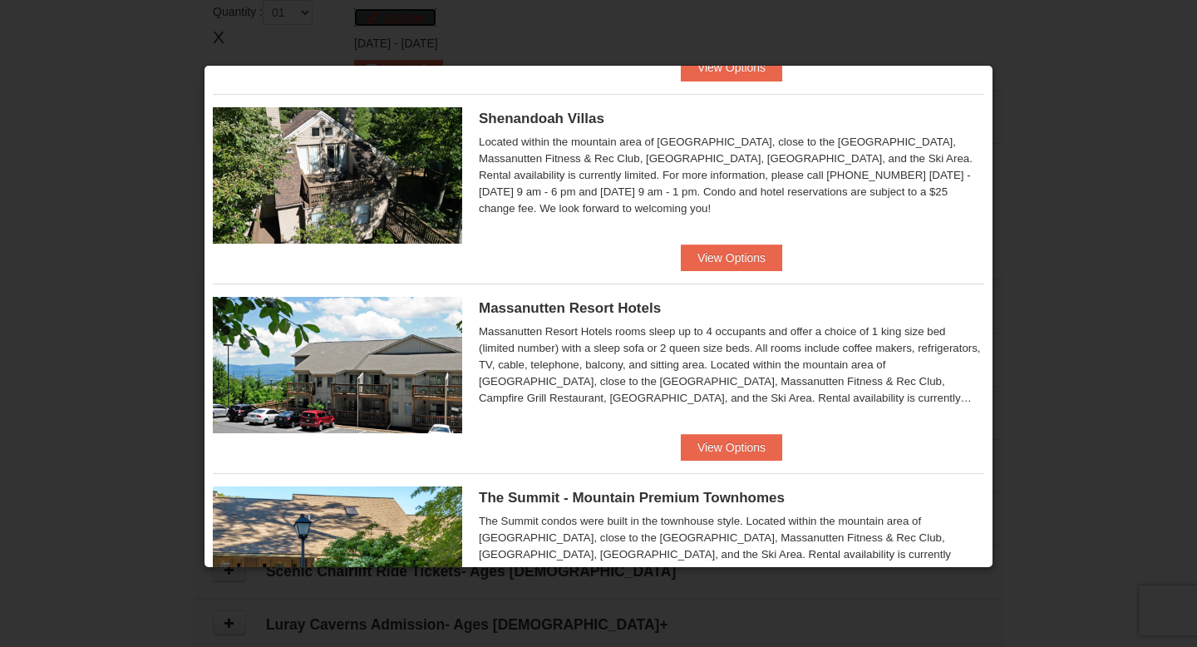
scroll to position [382, 0]
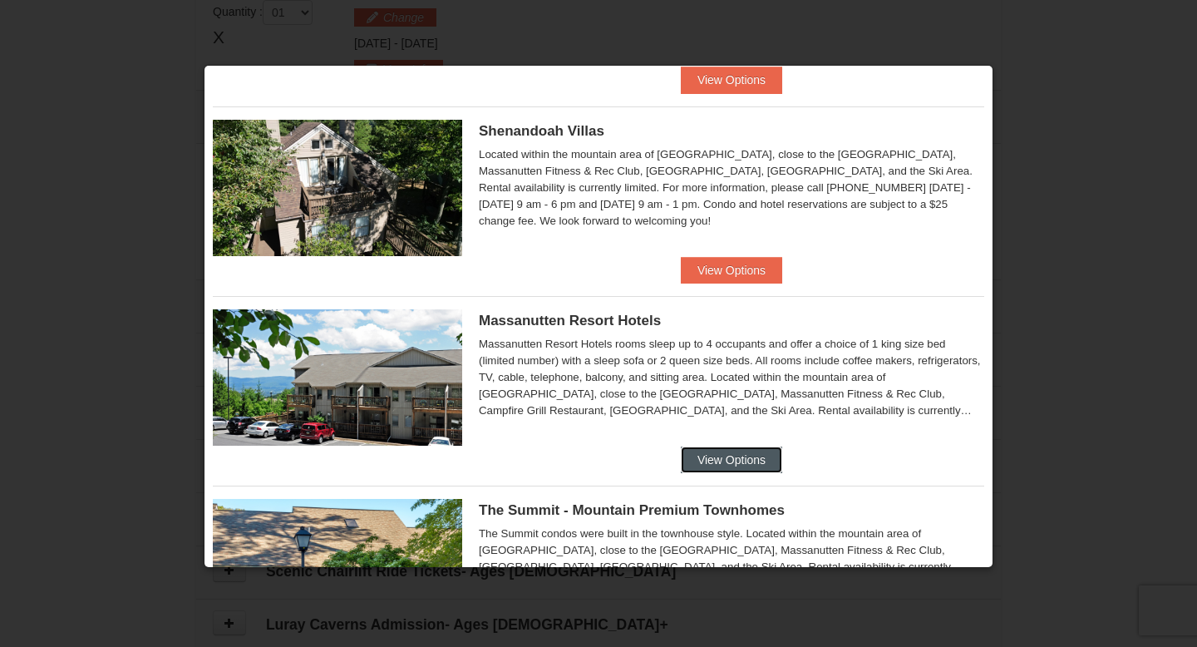
click at [717, 464] on button "View Options" at bounding box center [731, 459] width 101 height 27
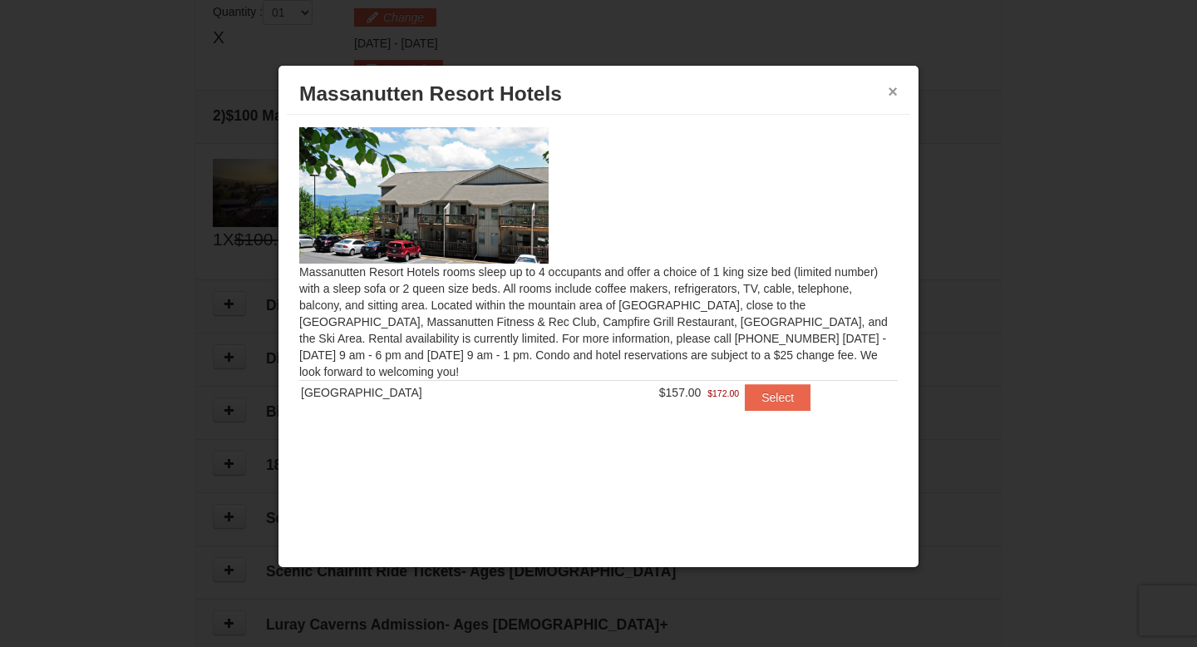
click at [888, 86] on button "×" at bounding box center [893, 91] width 10 height 17
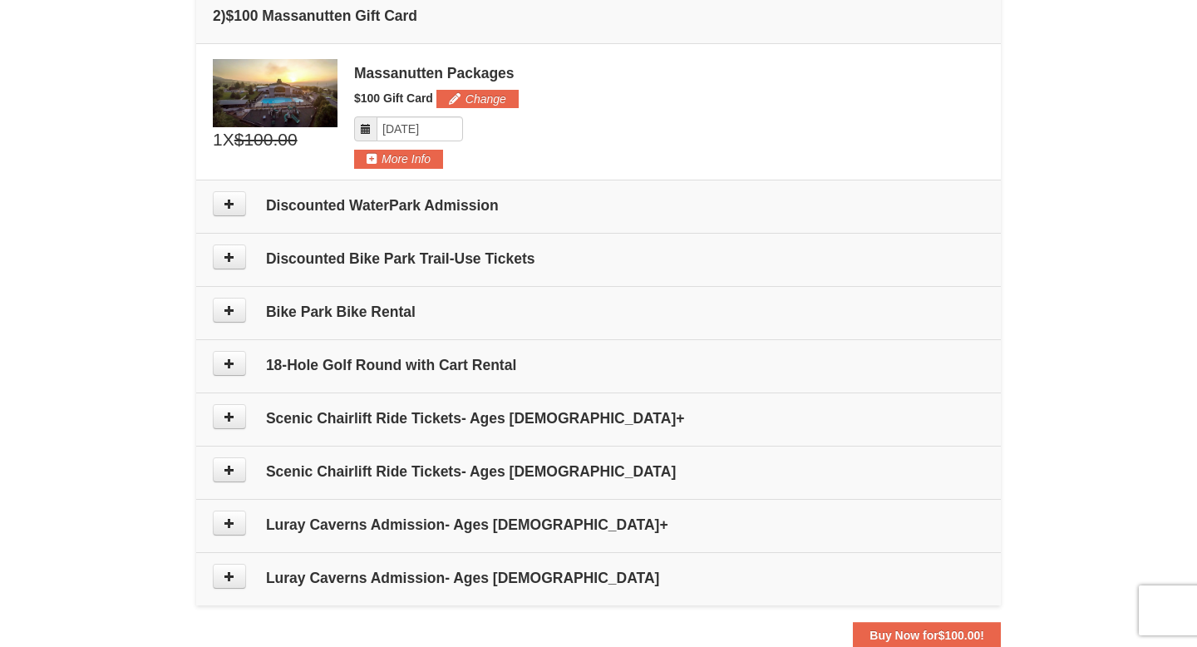
scroll to position [656, 0]
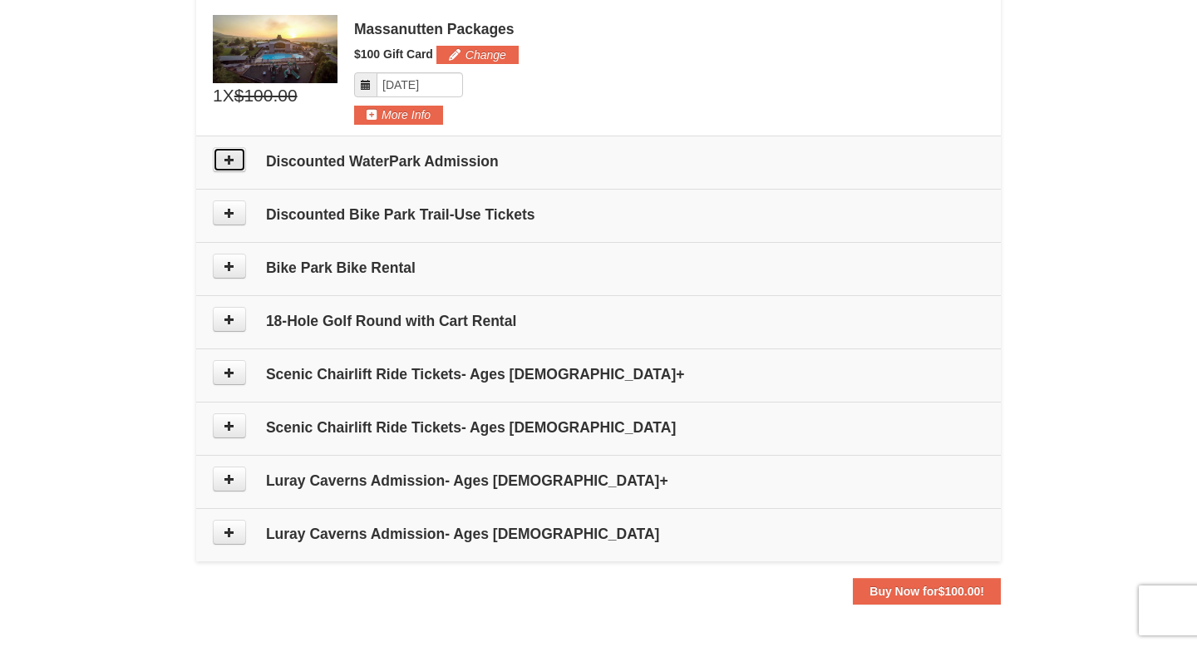
click at [243, 165] on button at bounding box center [229, 159] width 33 height 25
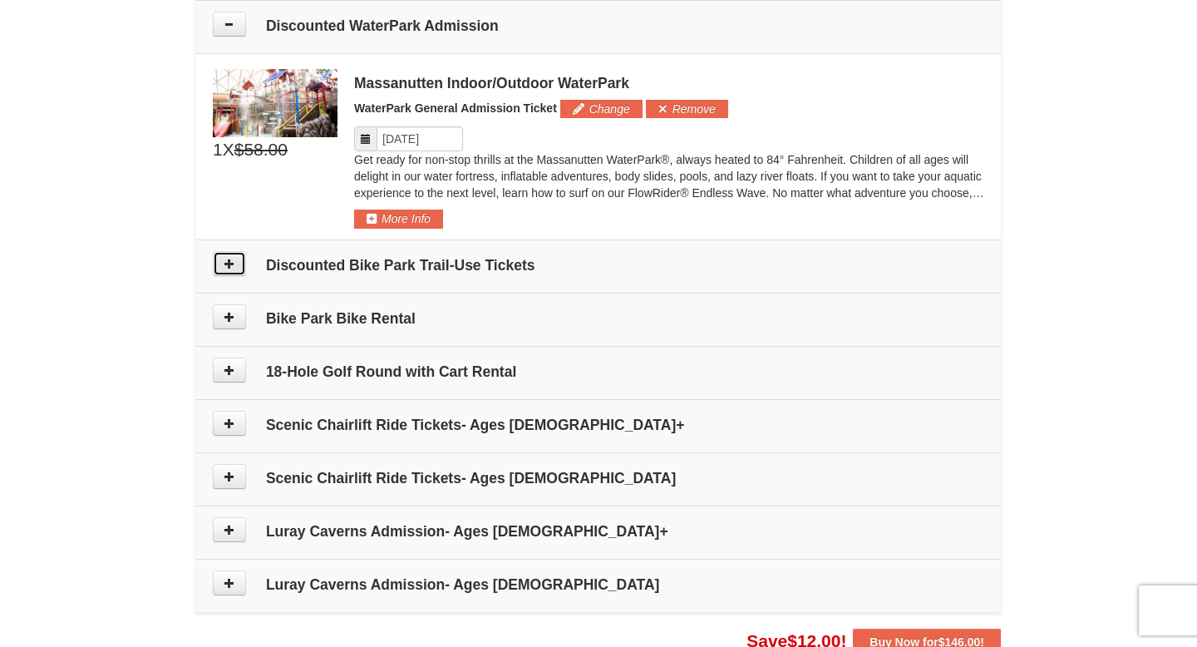
click at [221, 271] on button at bounding box center [229, 263] width 33 height 25
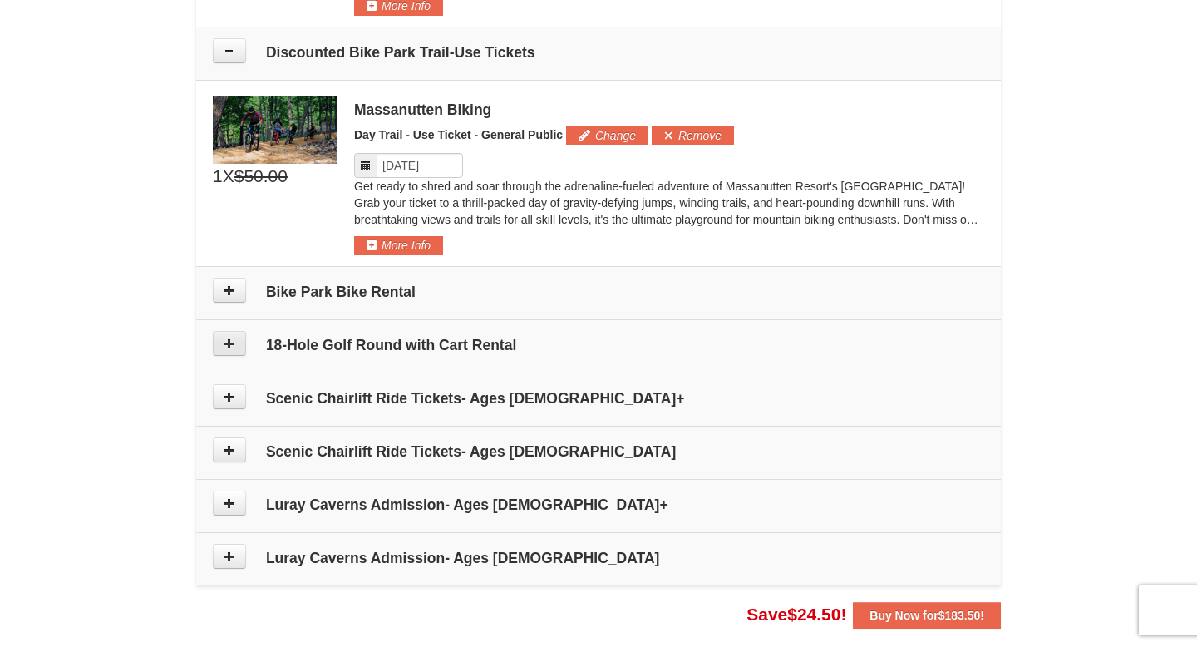
scroll to position [1031, 0]
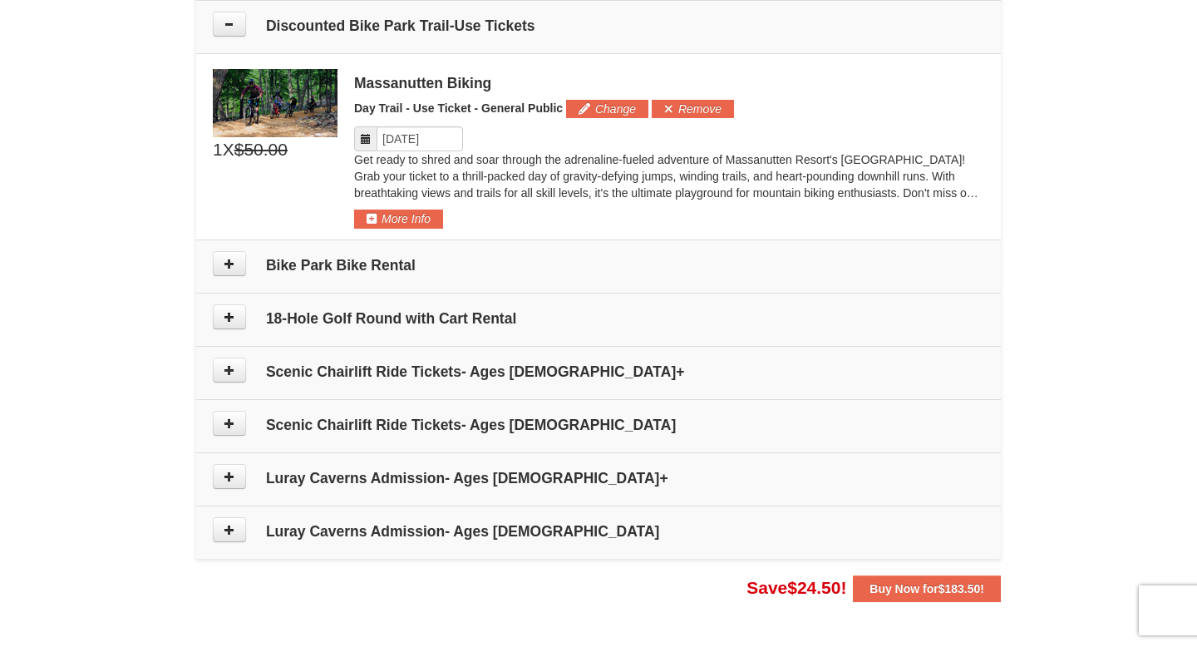
click at [223, 284] on td "Bike Park Bike Rental" at bounding box center [598, 265] width 805 height 53
click at [234, 276] on td "Bike Park Bike Rental" at bounding box center [598, 265] width 805 height 53
click at [224, 262] on icon at bounding box center [230, 264] width 12 height 12
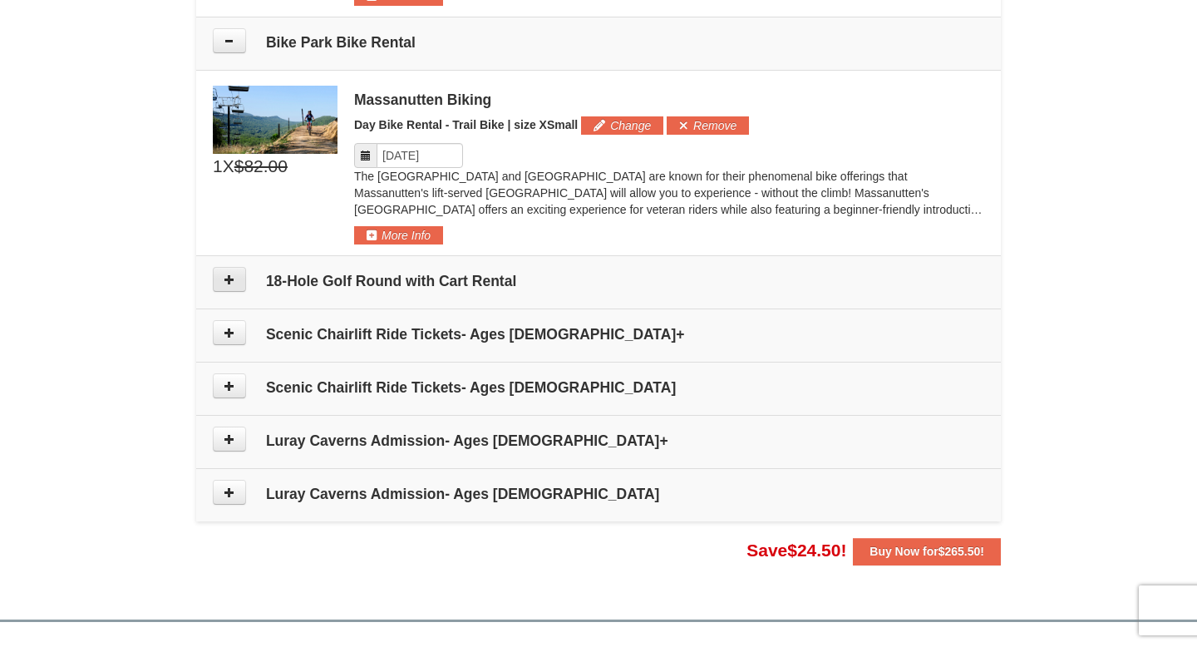
scroll to position [1270, 0]
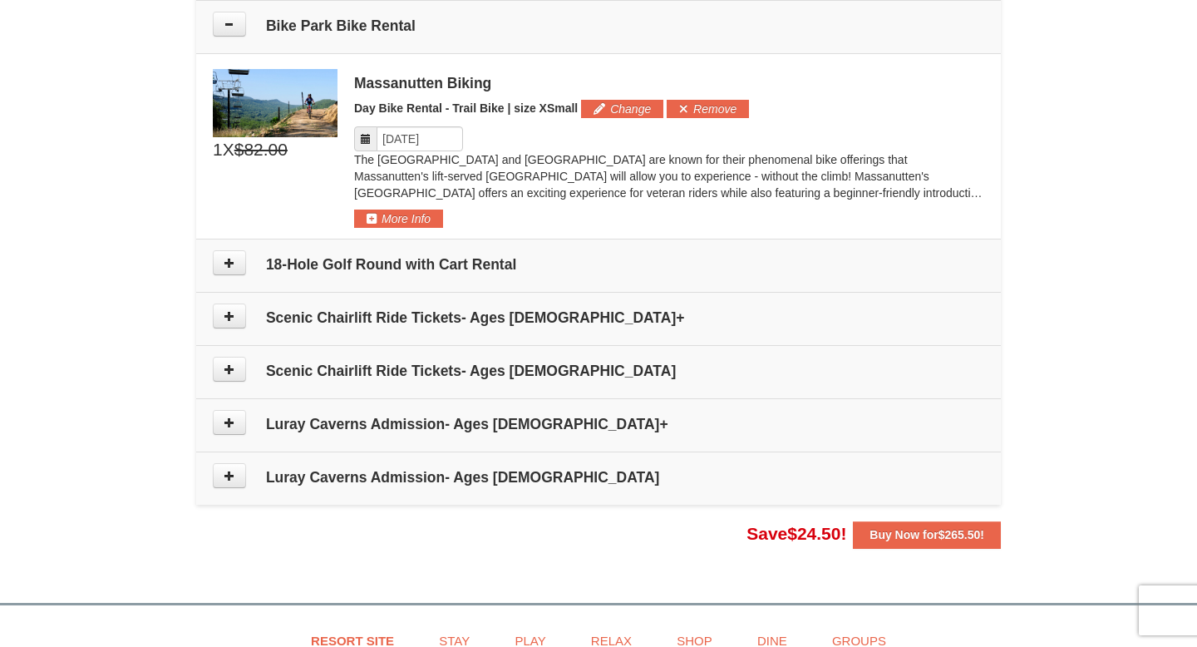
click at [220, 277] on td "18-Hole Golf Round with Cart Rental" at bounding box center [598, 265] width 805 height 53
click at [226, 268] on icon at bounding box center [230, 263] width 12 height 12
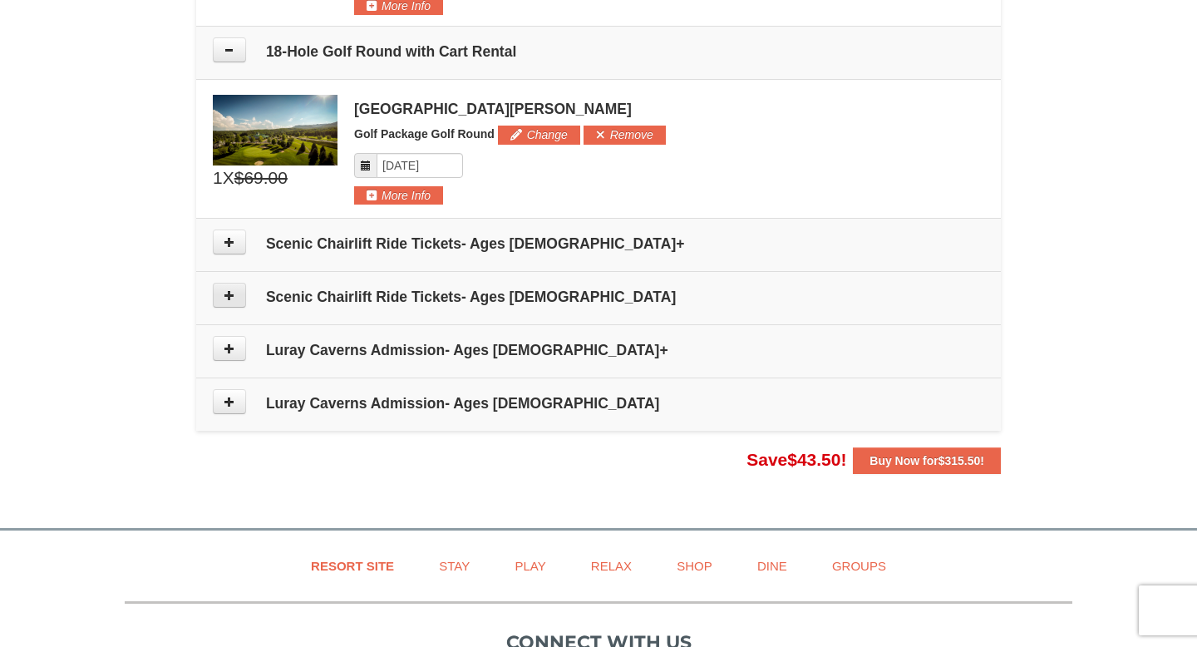
scroll to position [1509, 0]
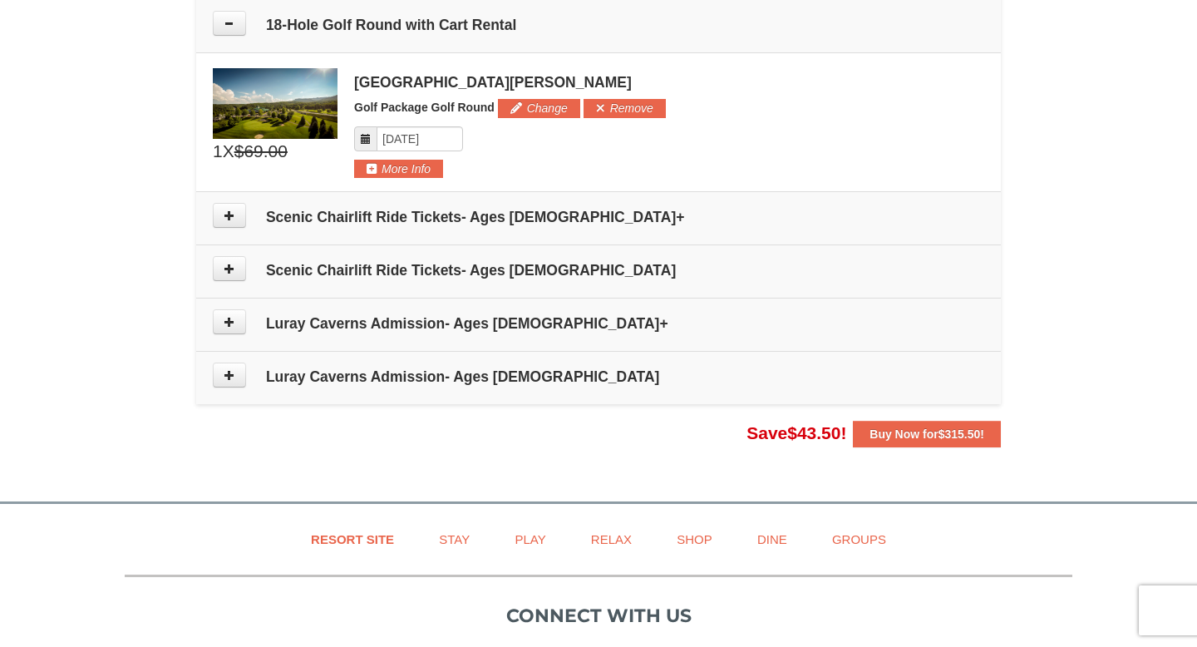
click at [227, 230] on td "Scenic Chairlift Ride Tickets- Ages 13+" at bounding box center [598, 217] width 805 height 53
click at [227, 221] on button at bounding box center [229, 215] width 33 height 25
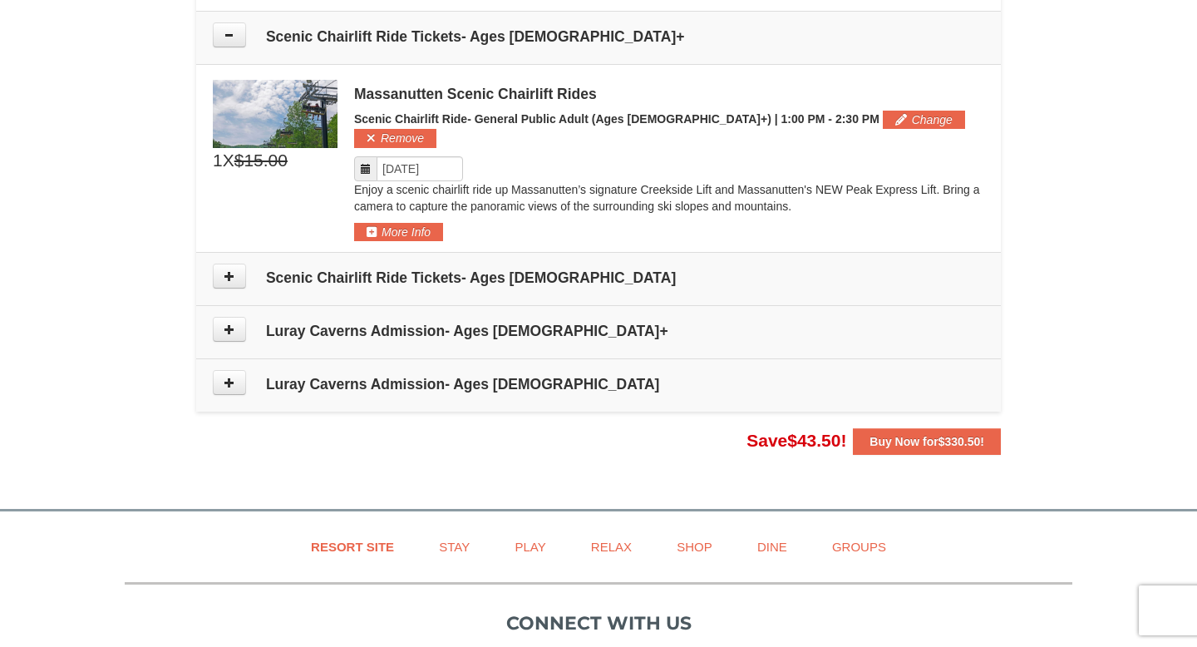
scroll to position [1701, 0]
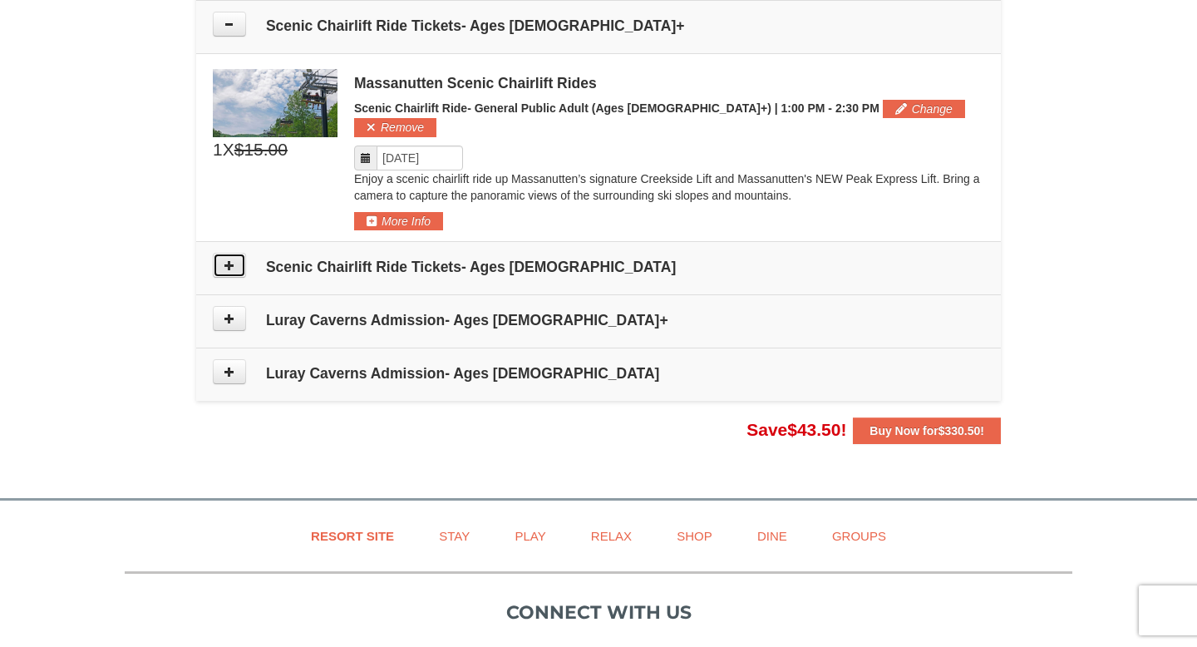
click at [229, 259] on icon at bounding box center [230, 265] width 12 height 12
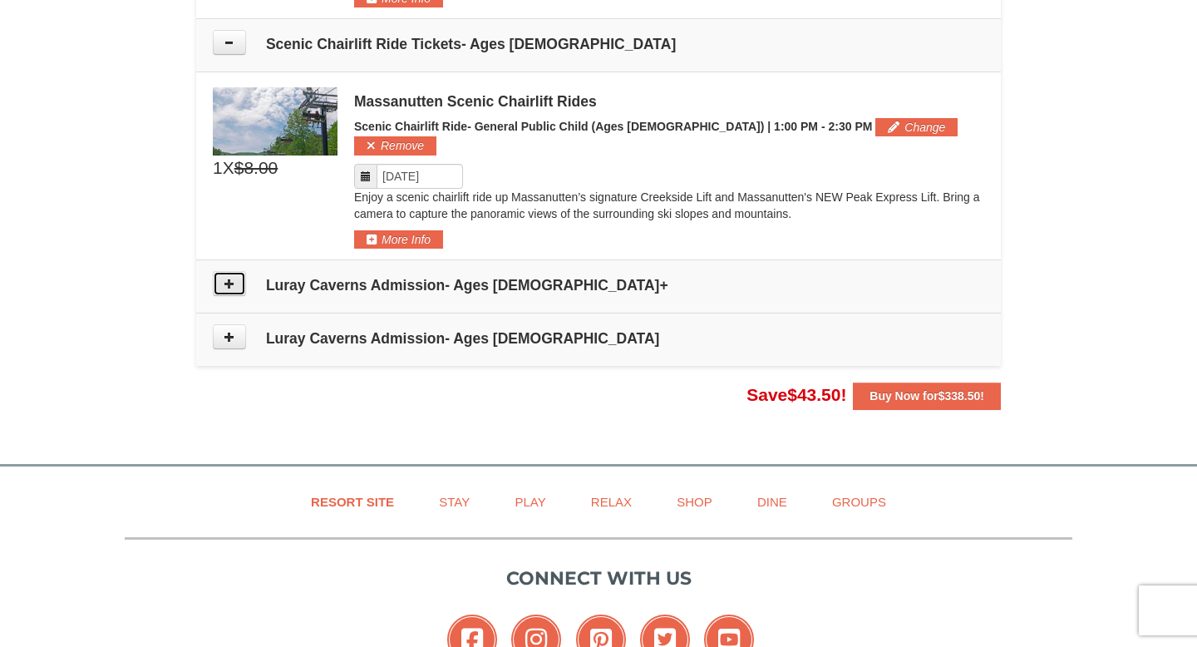
click at [229, 271] on button at bounding box center [229, 283] width 33 height 25
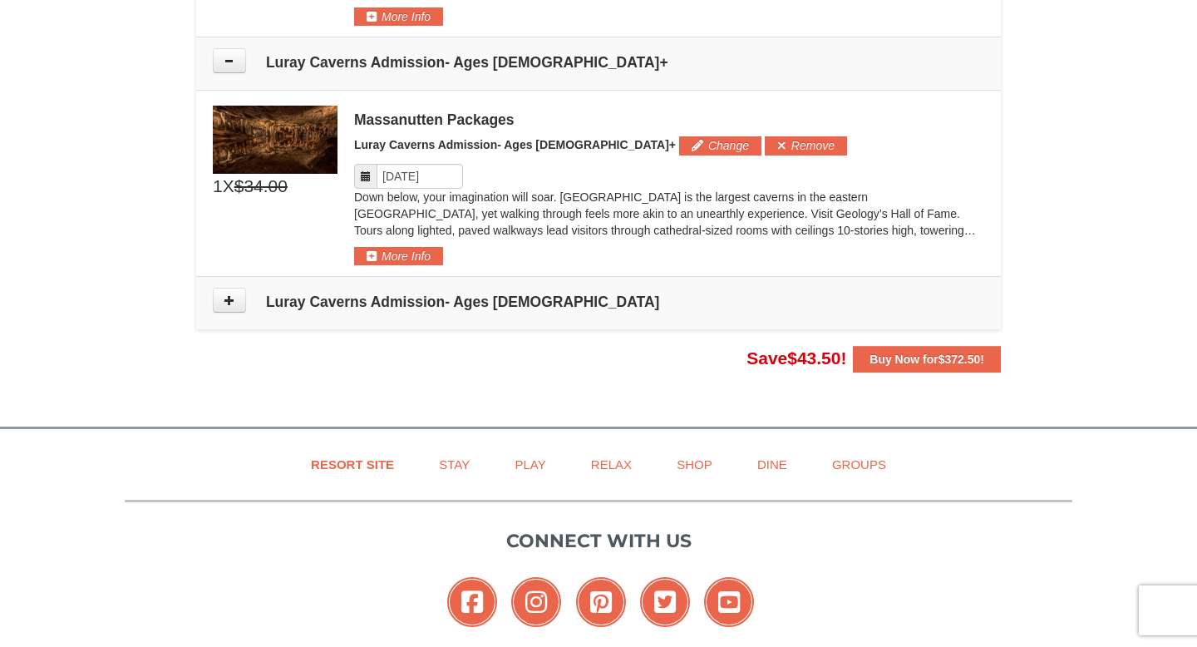
click at [225, 288] on button at bounding box center [229, 300] width 33 height 25
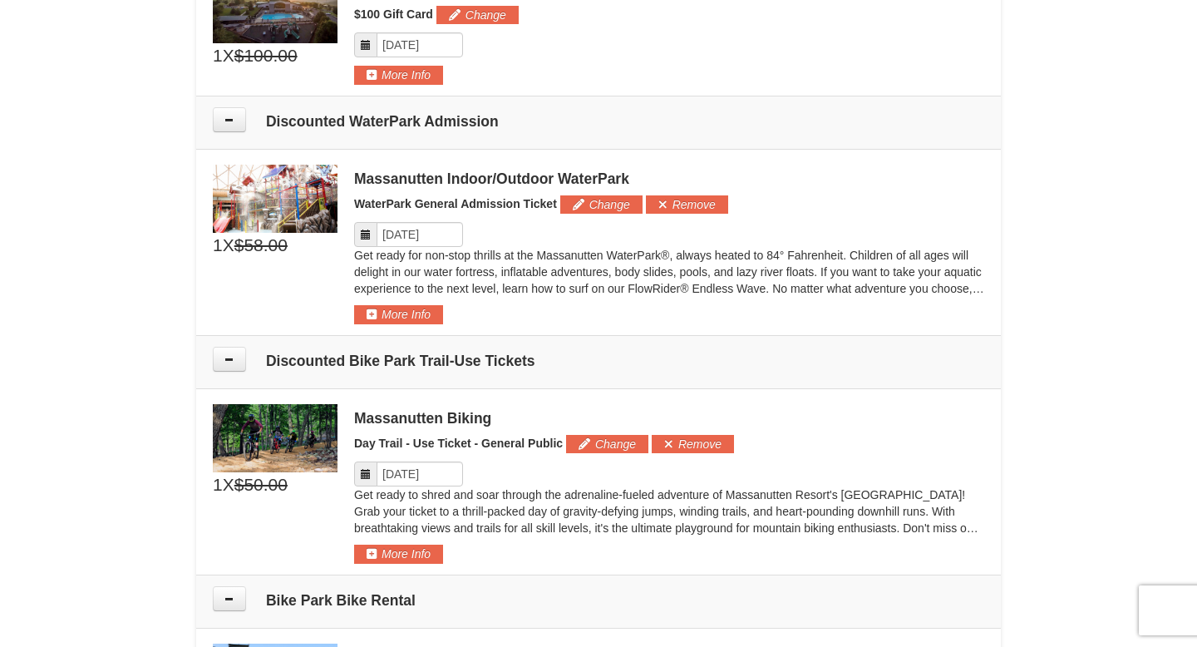
scroll to position [636, 0]
